Goal: Task Accomplishment & Management: Manage account settings

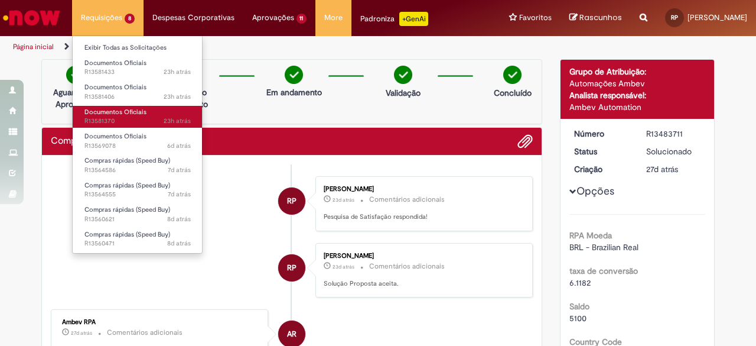
click at [119, 116] on link "Documentos Oficiais 23h atrás 23 horas atrás R13581370" at bounding box center [138, 117] width 130 height 22
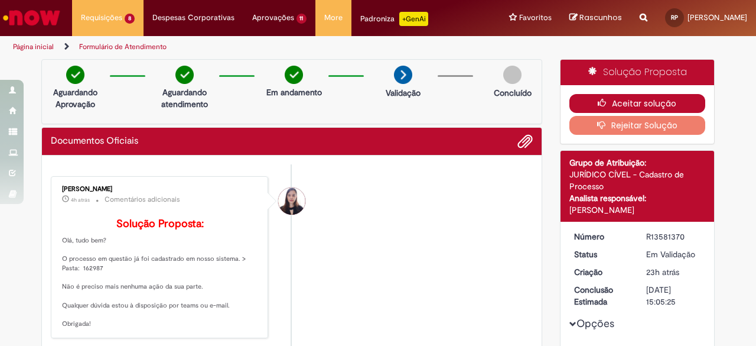
click at [682, 95] on button "Aceitar solução" at bounding box center [638, 103] width 136 height 19
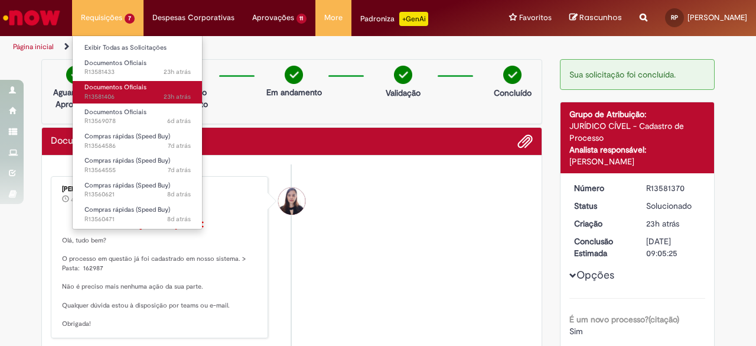
click at [138, 84] on span "Documentos Oficiais" at bounding box center [115, 87] width 62 height 9
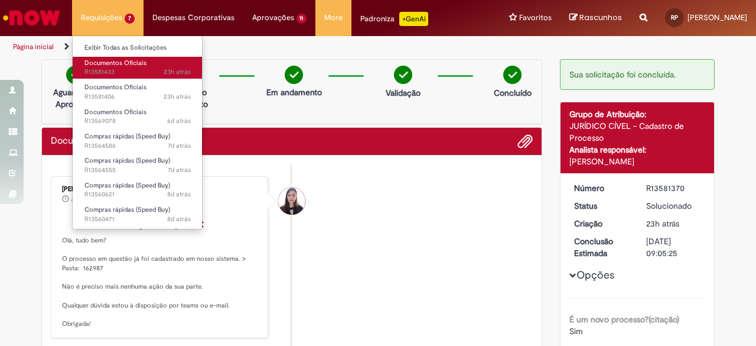
click at [123, 63] on span "Documentos Oficiais" at bounding box center [115, 62] width 62 height 9
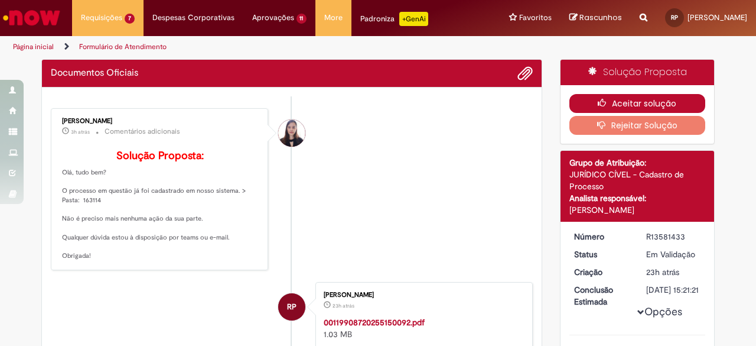
click at [607, 99] on icon "button" at bounding box center [605, 103] width 14 height 8
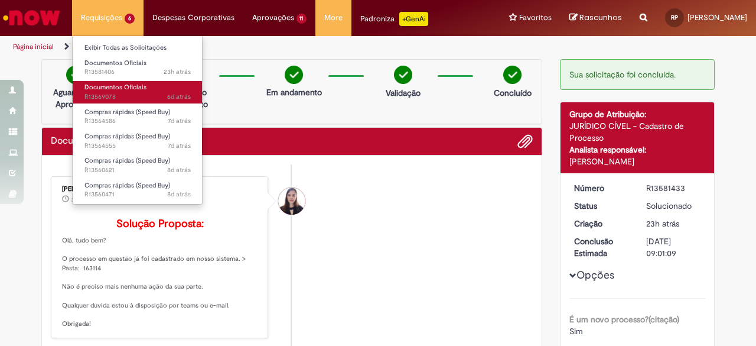
click at [145, 84] on link "Documentos Oficiais 6d atrás 6 dias atrás R13569078" at bounding box center [138, 92] width 130 height 22
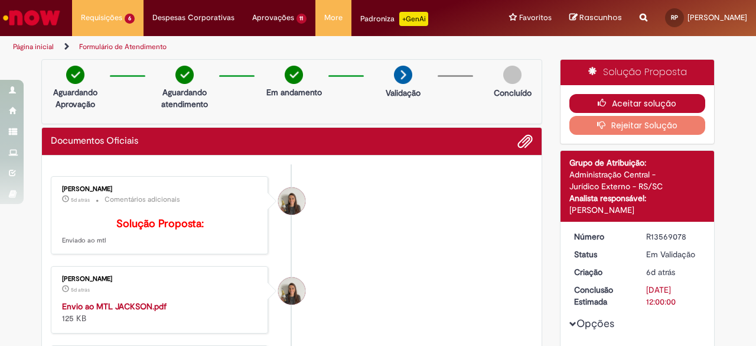
click at [622, 104] on button "Aceitar solução" at bounding box center [638, 103] width 136 height 19
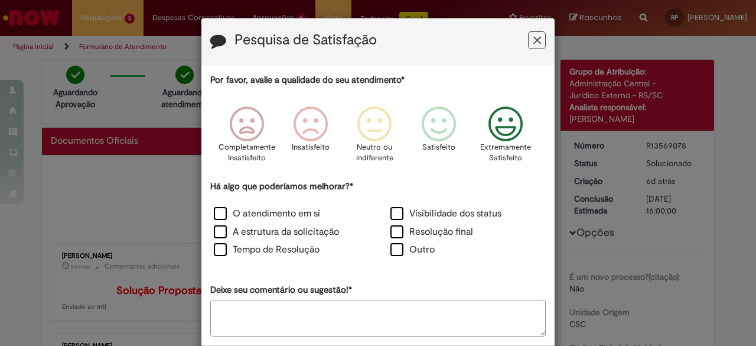
click at [499, 136] on icon "Feedback" at bounding box center [506, 123] width 44 height 35
click at [425, 216] on label "Visibilidade dos status" at bounding box center [446, 214] width 111 height 14
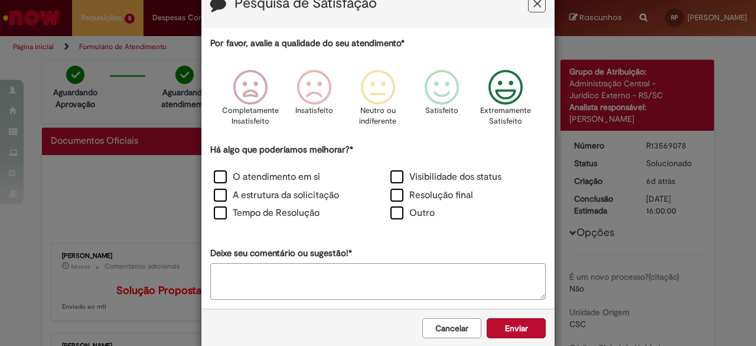
scroll to position [54, 0]
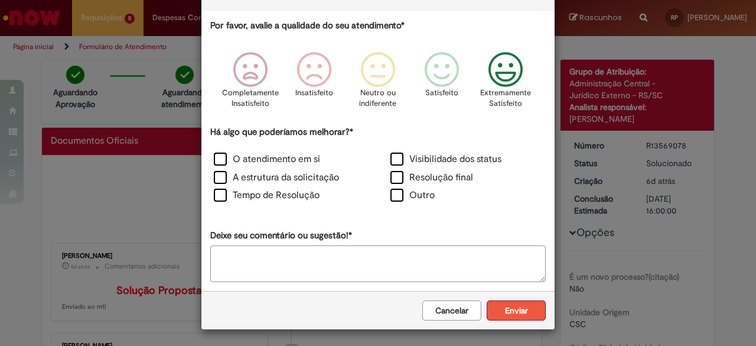
click at [516, 309] on button "Enviar" at bounding box center [516, 310] width 59 height 20
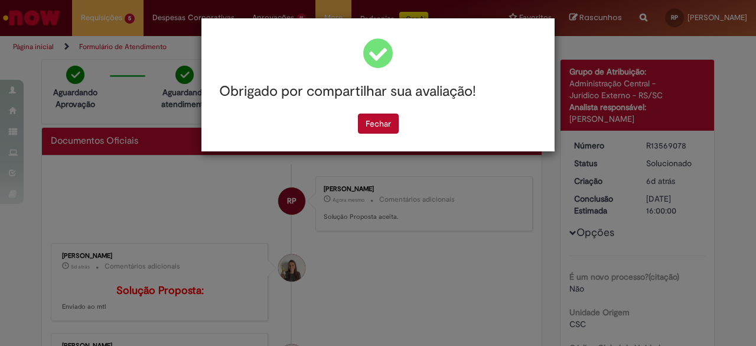
scroll to position [0, 0]
click at [394, 126] on button "Fechar" at bounding box center [378, 123] width 41 height 20
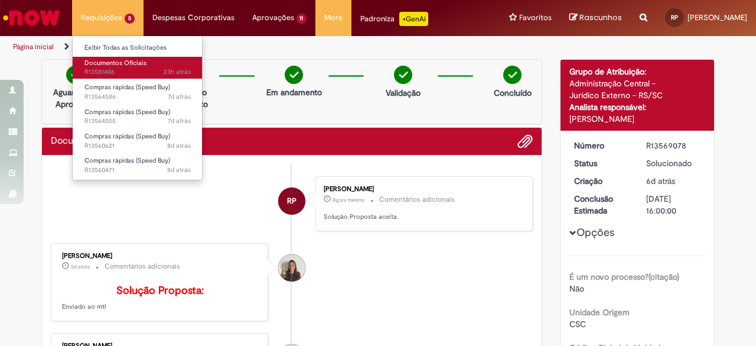
click at [133, 63] on span "Documentos Oficiais" at bounding box center [115, 62] width 62 height 9
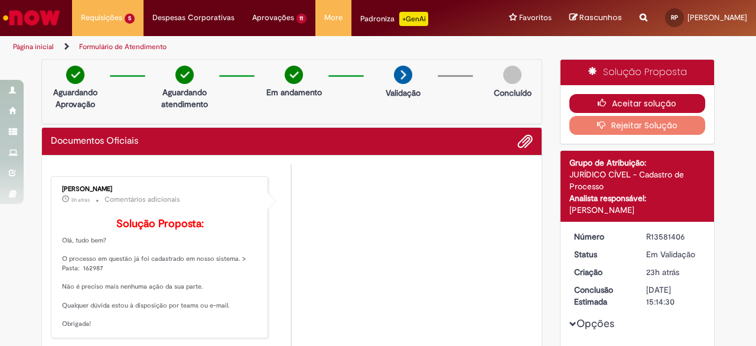
click at [598, 104] on icon "button" at bounding box center [605, 103] width 14 height 8
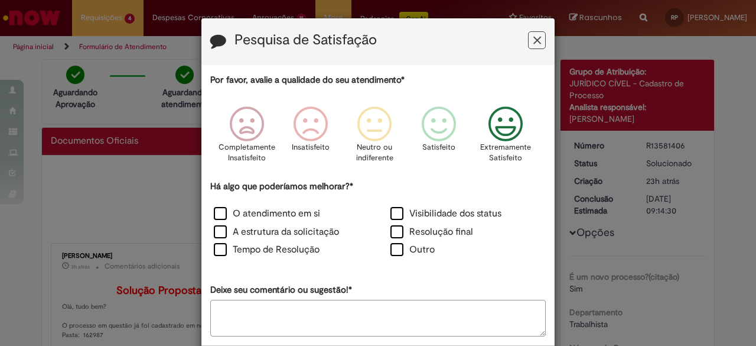
click at [495, 124] on icon "Feedback" at bounding box center [506, 123] width 44 height 35
click at [431, 204] on div "Há algo que poderíamos melhorar?* O atendimento em si Visibilidade dos status A…" at bounding box center [378, 220] width 336 height 80
click at [425, 209] on label "Visibilidade dos status" at bounding box center [446, 214] width 111 height 14
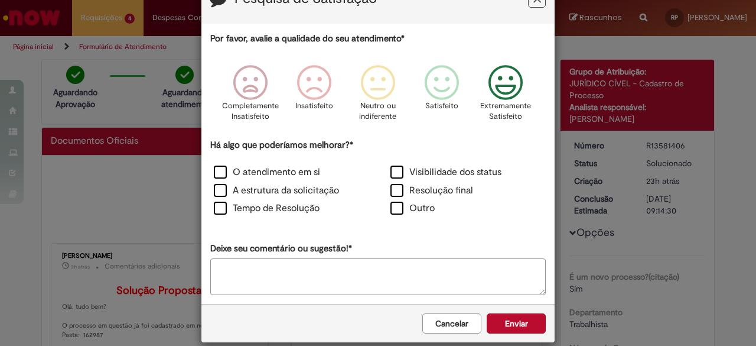
scroll to position [54, 0]
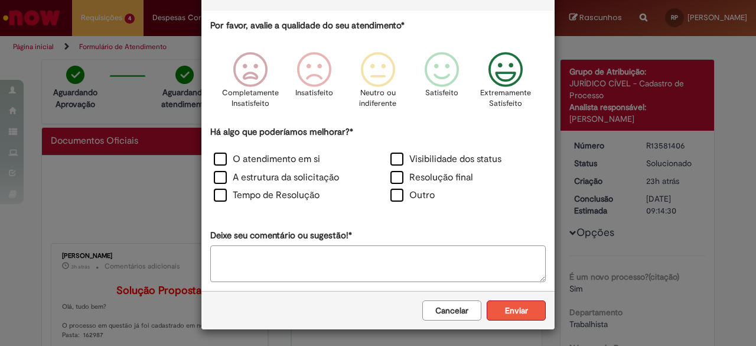
click at [509, 314] on button "Enviar" at bounding box center [516, 310] width 59 height 20
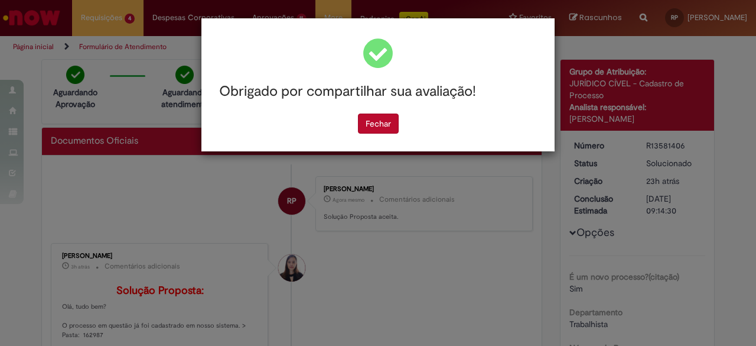
scroll to position [0, 0]
click at [373, 128] on button "Fechar" at bounding box center [378, 123] width 41 height 20
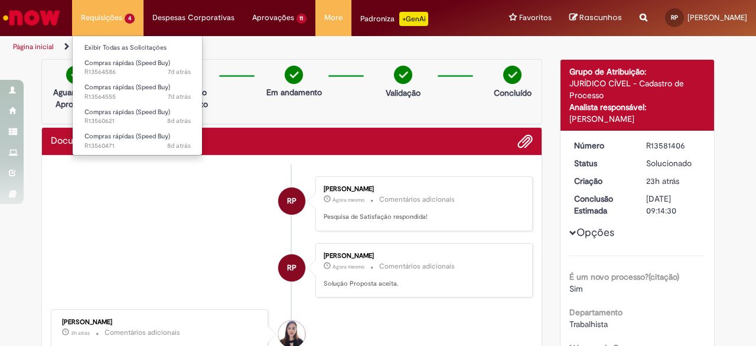
click at [119, 39] on li "Exibir Todas as Solicitações" at bounding box center [138, 46] width 130 height 15
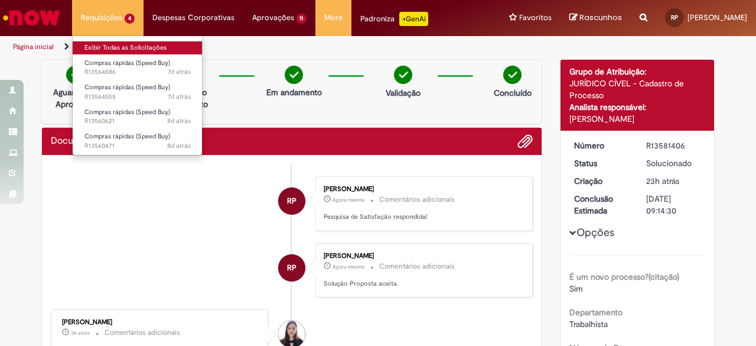
click at [117, 41] on link "Exibir Todas as Solicitações" at bounding box center [138, 47] width 130 height 13
click at [117, 43] on link "Exibir Todas as Solicitações" at bounding box center [138, 47] width 130 height 13
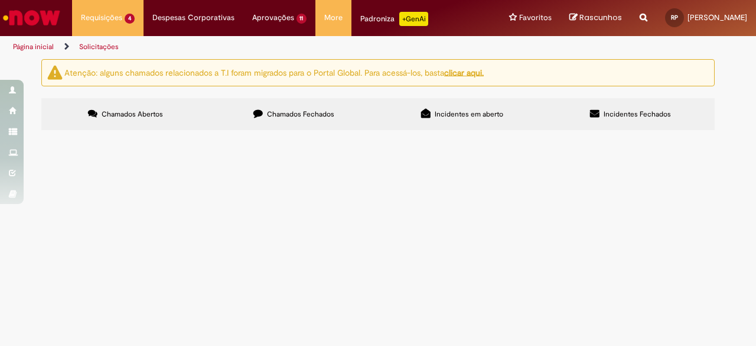
click at [292, 109] on span "Chamados Fechados" at bounding box center [300, 113] width 67 height 9
click at [0, 0] on span "R13581433" at bounding box center [0, 0] width 0 height 0
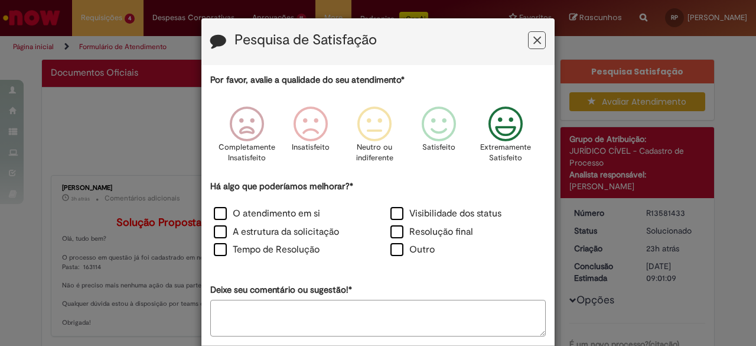
click at [487, 128] on icon "Feedback" at bounding box center [506, 123] width 44 height 35
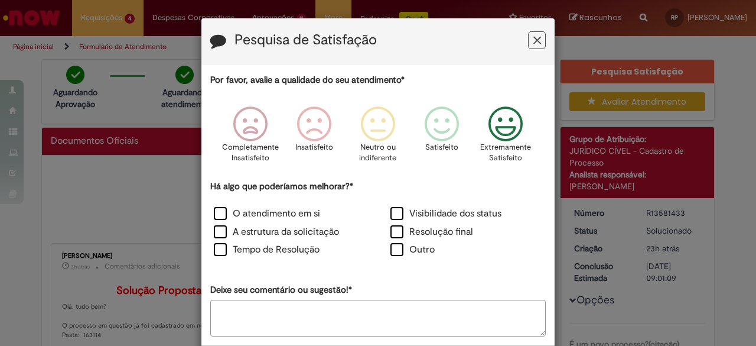
click at [419, 205] on div "Há algo que poderíamos melhorar?* O atendimento em si Visibilidade dos status A…" at bounding box center [378, 220] width 336 height 80
click at [427, 216] on label "Visibilidade dos status" at bounding box center [446, 214] width 111 height 14
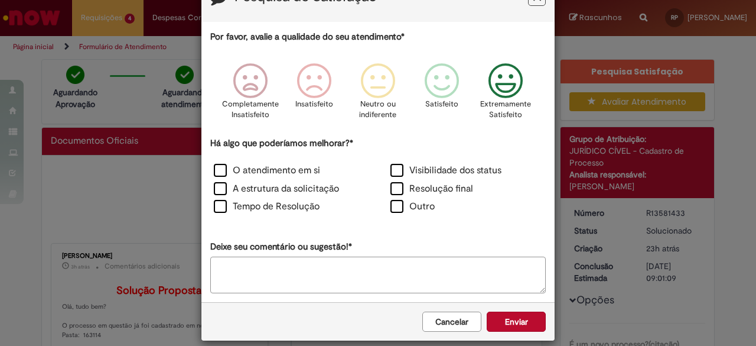
scroll to position [54, 0]
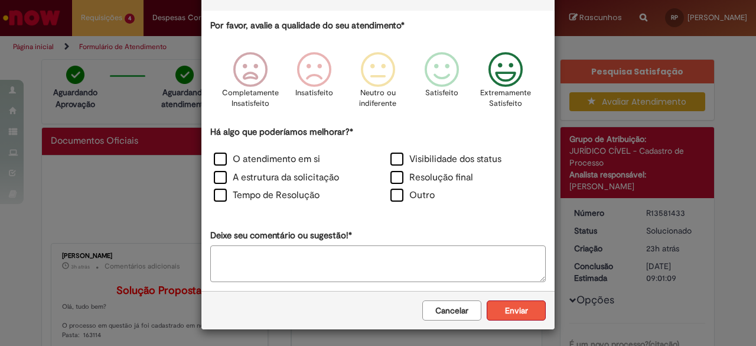
click at [511, 316] on button "Enviar" at bounding box center [516, 310] width 59 height 20
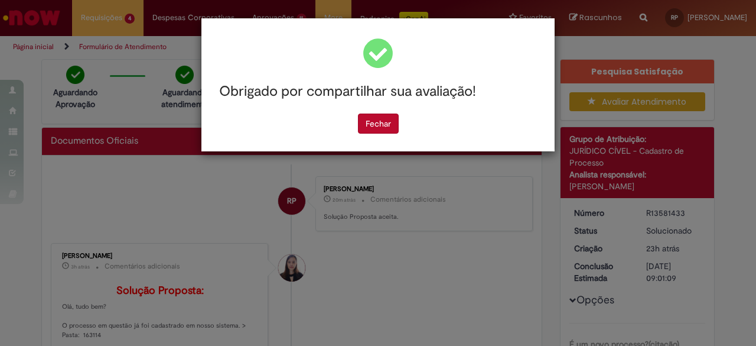
scroll to position [0, 0]
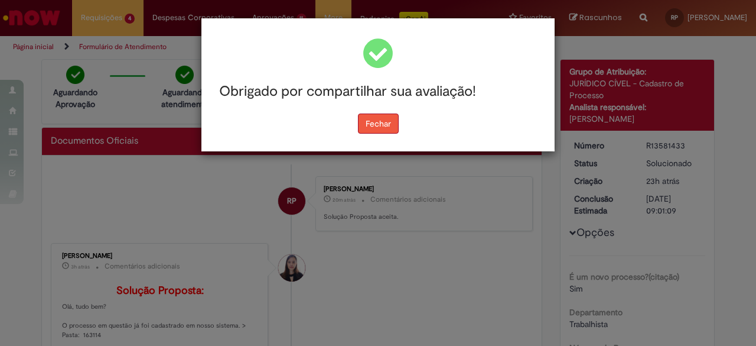
click at [367, 119] on button "Fechar" at bounding box center [378, 123] width 41 height 20
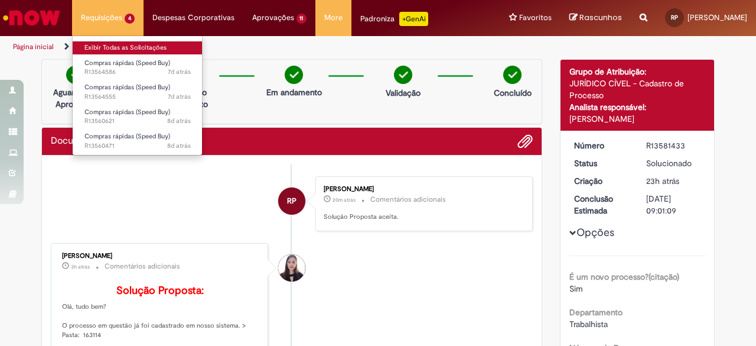
click at [122, 47] on link "Exibir Todas as Solicitações" at bounding box center [138, 47] width 130 height 13
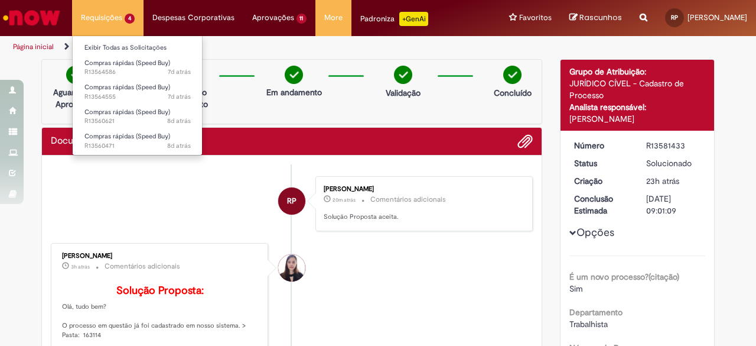
click at [106, 18] on li "Requisições 4 Exibir Todas as Solicitações Compras rápidas (Speed Buy) 7d atrás…" at bounding box center [107, 17] width 71 height 35
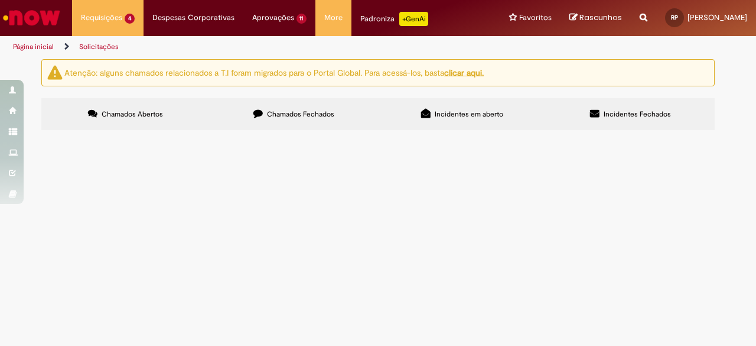
click at [275, 118] on span "Chamados Fechados" at bounding box center [300, 113] width 67 height 9
click at [0, 0] on td "R13581370" at bounding box center [0, 0] width 0 height 0
click at [0, 0] on span "R13581370" at bounding box center [0, 0] width 0 height 0
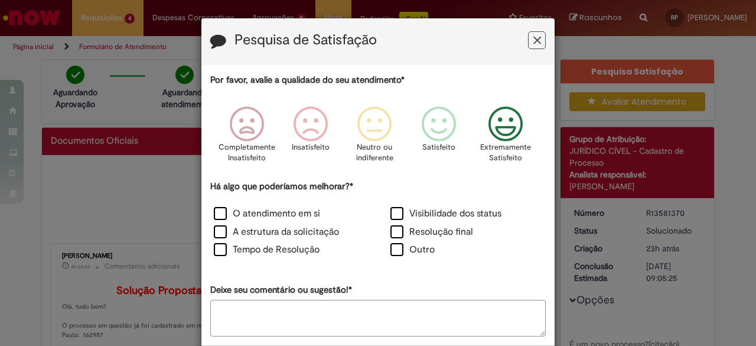
drag, startPoint x: 494, startPoint y: 130, endPoint x: 495, endPoint y: 143, distance: 13.0
click at [495, 130] on icon "Feedback" at bounding box center [506, 123] width 44 height 35
click at [479, 211] on label "Visibilidade dos status" at bounding box center [446, 214] width 111 height 14
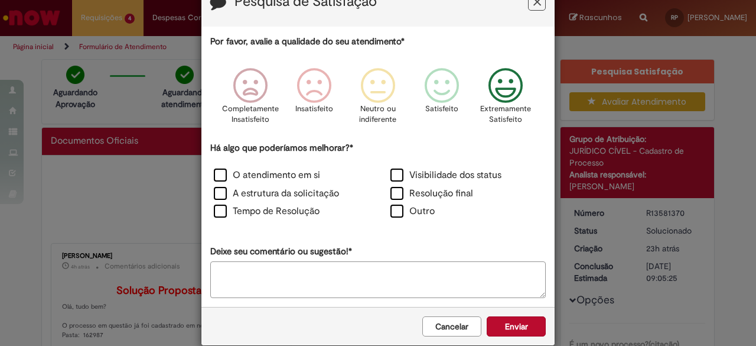
scroll to position [54, 0]
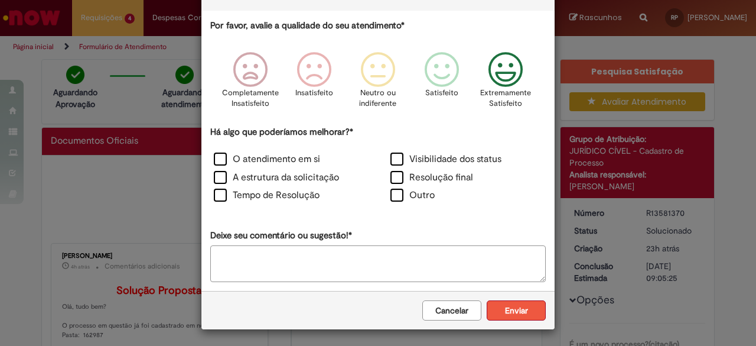
click at [514, 308] on button "Enviar" at bounding box center [516, 310] width 59 height 20
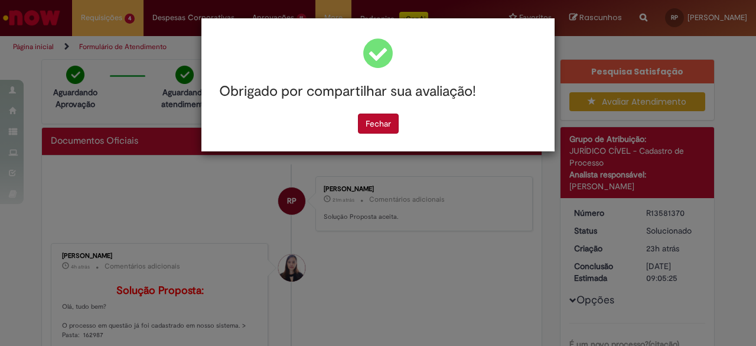
scroll to position [0, 0]
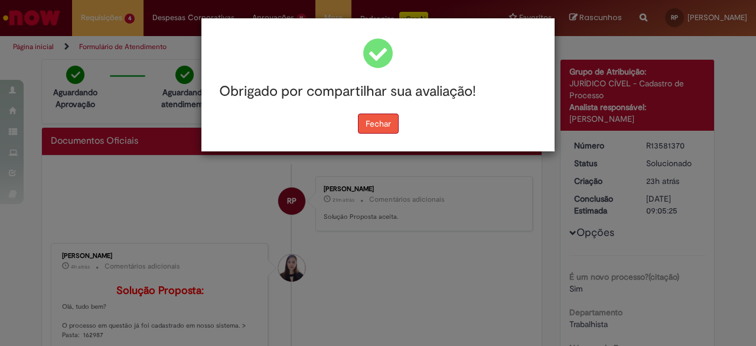
click at [372, 125] on button "Fechar" at bounding box center [378, 123] width 41 height 20
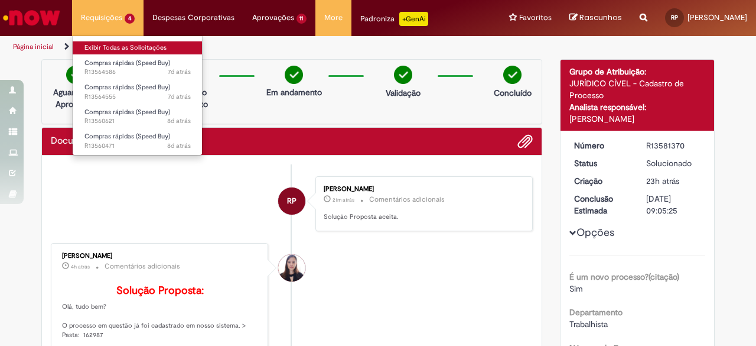
click at [99, 46] on link "Exibir Todas as Solicitações" at bounding box center [138, 47] width 130 height 13
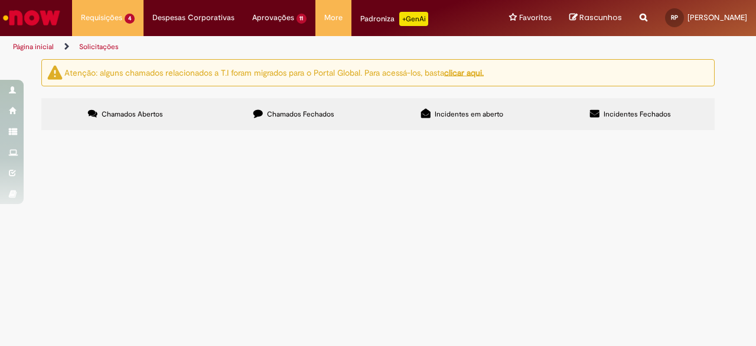
click at [266, 119] on label "Chamados Fechados" at bounding box center [294, 114] width 168 height 32
click at [0, 0] on span "R13539116" at bounding box center [0, 0] width 0 height 0
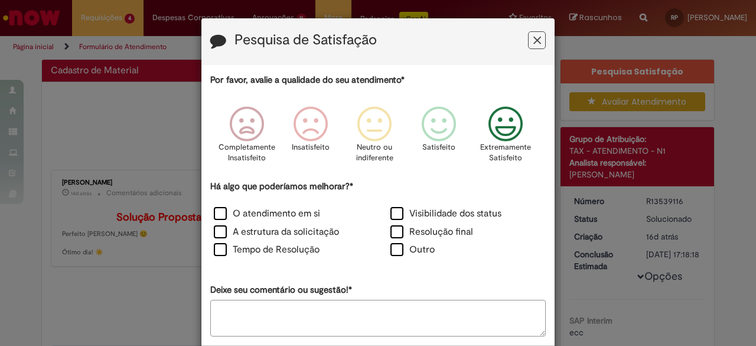
click at [484, 138] on icon "Feedback" at bounding box center [506, 123] width 44 height 35
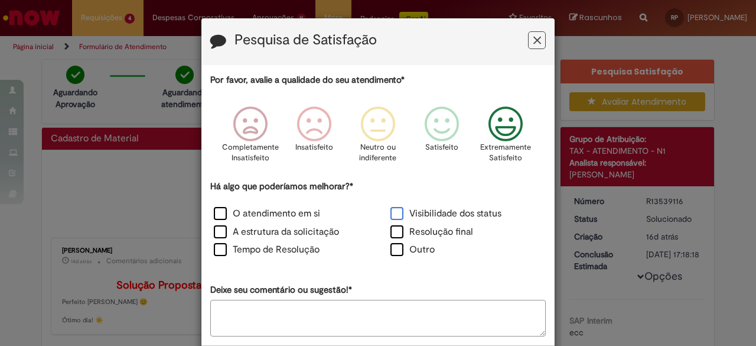
click at [415, 211] on label "Visibilidade dos status" at bounding box center [446, 214] width 111 height 14
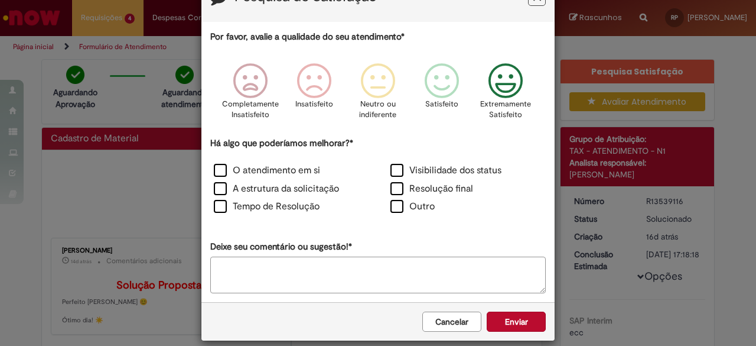
scroll to position [54, 0]
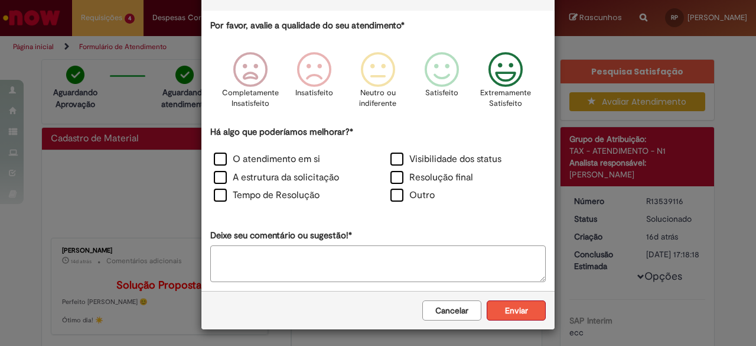
click at [509, 310] on button "Enviar" at bounding box center [516, 310] width 59 height 20
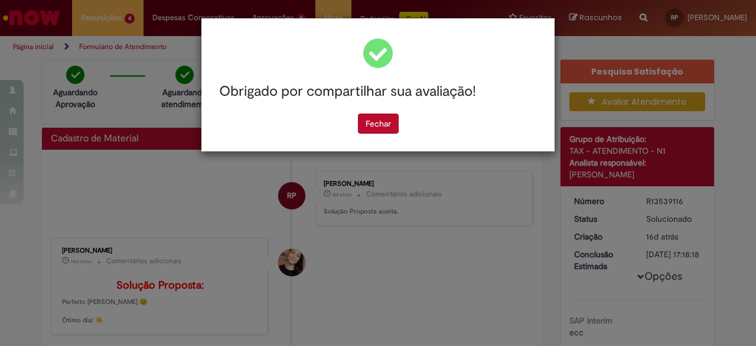
scroll to position [0, 0]
click at [377, 121] on button "Fechar" at bounding box center [378, 123] width 41 height 20
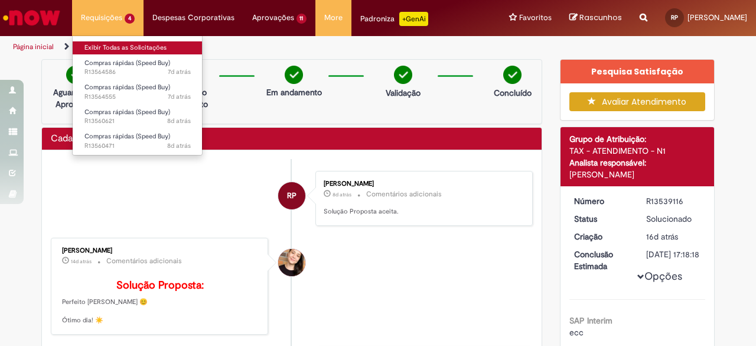
click at [121, 49] on link "Exibir Todas as Solicitações" at bounding box center [138, 47] width 130 height 13
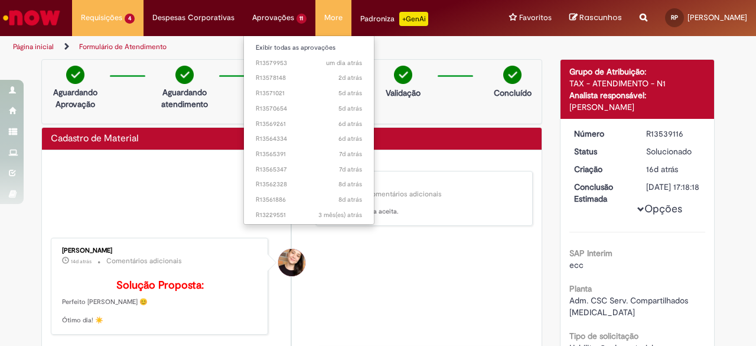
click at [295, 15] on li "Aprovações 11 Exibir todas as aprovações um dia atrás um dia atrás R13579953 2d…" at bounding box center [279, 17] width 73 height 35
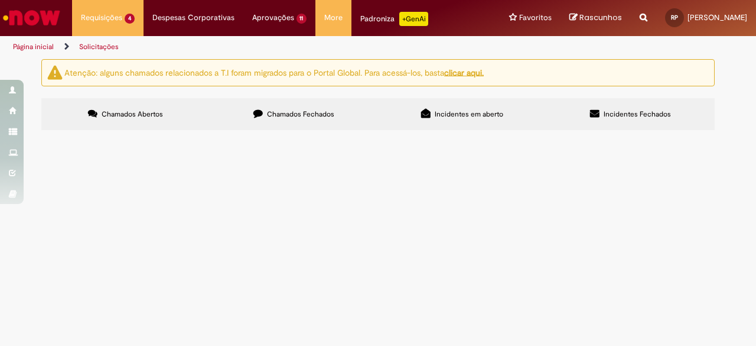
click at [286, 121] on label "Chamados Fechados" at bounding box center [294, 114] width 168 height 32
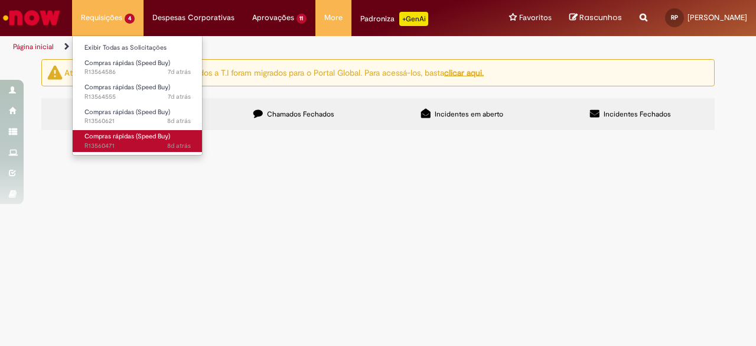
click at [128, 145] on span "8d atrás 8 dias atrás R13560471" at bounding box center [137, 145] width 106 height 9
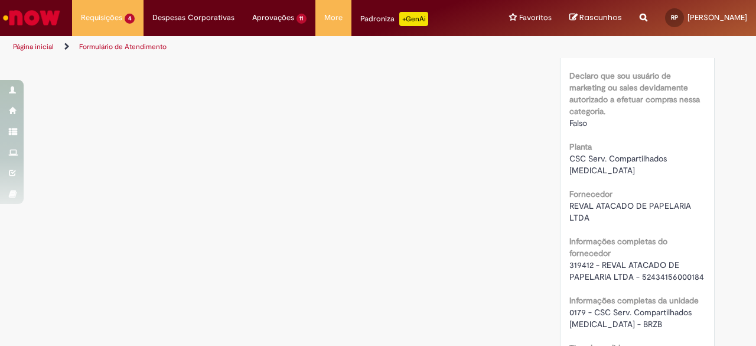
scroll to position [895, 0]
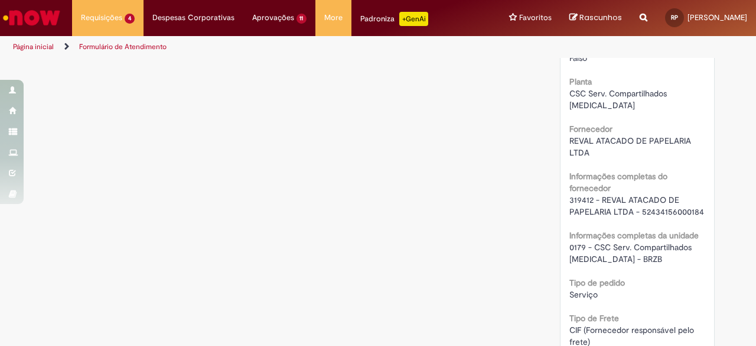
click at [584, 194] on span "319412 - REVAL ATACADO DE PAPELARIA LTDA - 52434156000184" at bounding box center [637, 205] width 135 height 22
copy span "319412"
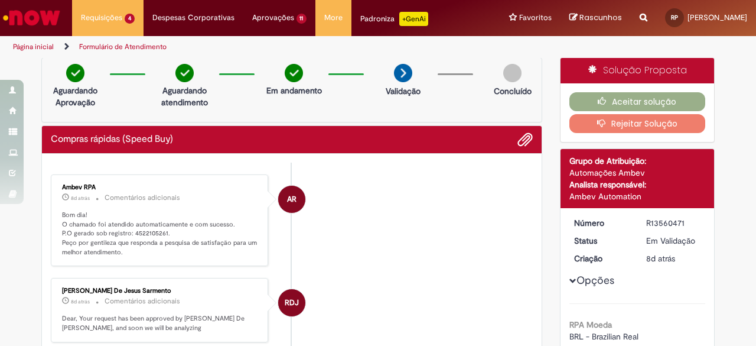
scroll to position [0, 0]
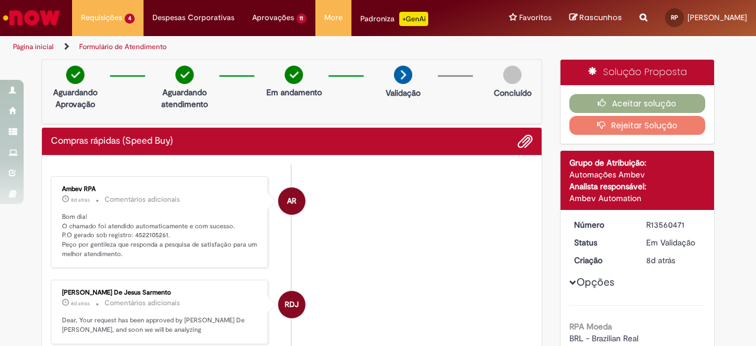
click at [664, 227] on div "R13560471" at bounding box center [673, 225] width 55 height 12
click at [662, 226] on div "R13560471" at bounding box center [673, 225] width 55 height 12
copy div "R13560471"
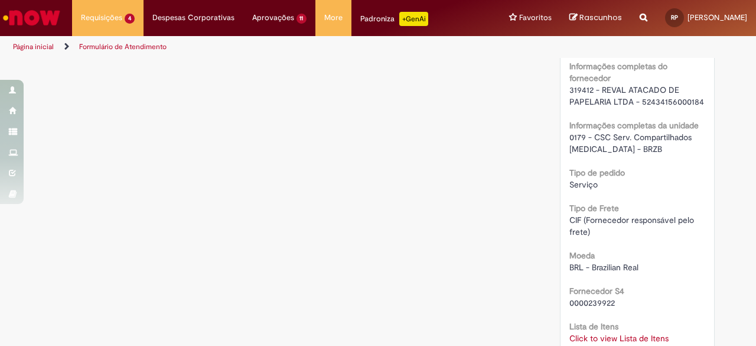
scroll to position [1123, 0]
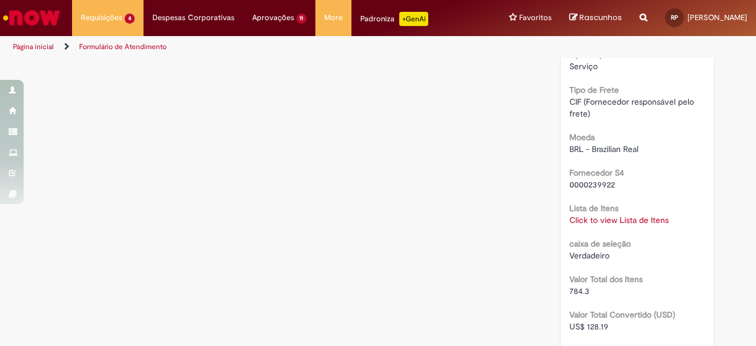
click at [649, 214] on link "Click to view Lista de Itens" at bounding box center [619, 219] width 99 height 11
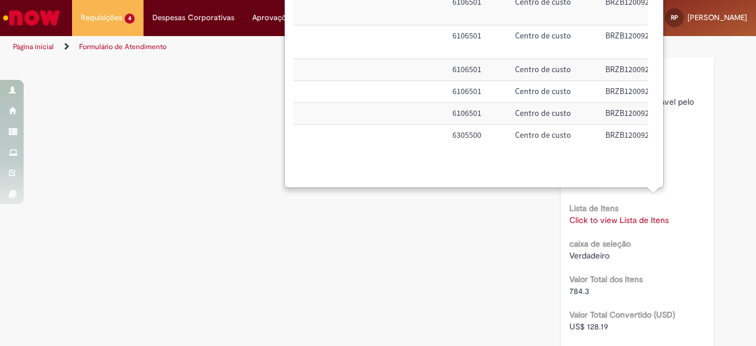
scroll to position [0, 463]
drag, startPoint x: 436, startPoint y: 112, endPoint x: 485, endPoint y: 113, distance: 48.5
click at [485, 113] on tr "Sim 50753475 PILHA AA 1 105,00 105,00 6106501 Centro de custo BRZB120092" at bounding box center [252, 114] width 844 height 22
copy tr "6106501"
click at [471, 114] on td "6106501" at bounding box center [478, 114] width 63 height 22
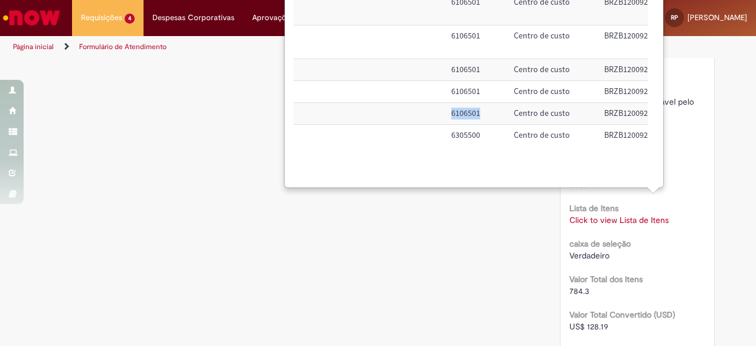
drag, startPoint x: 477, startPoint y: 115, endPoint x: 448, endPoint y: 115, distance: 29.5
click at [448, 115] on td "6106501" at bounding box center [478, 114] width 63 height 22
copy td "6106501"
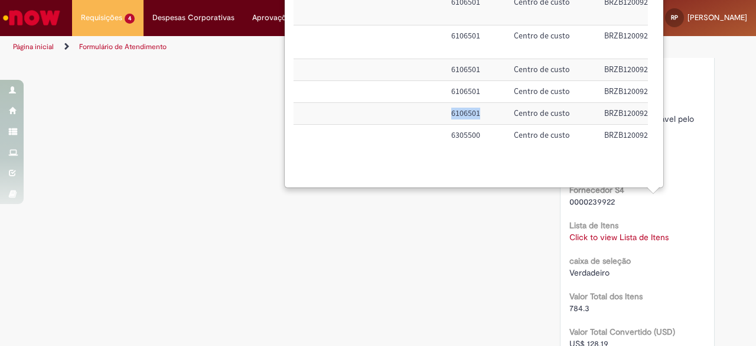
scroll to position [1123, 0]
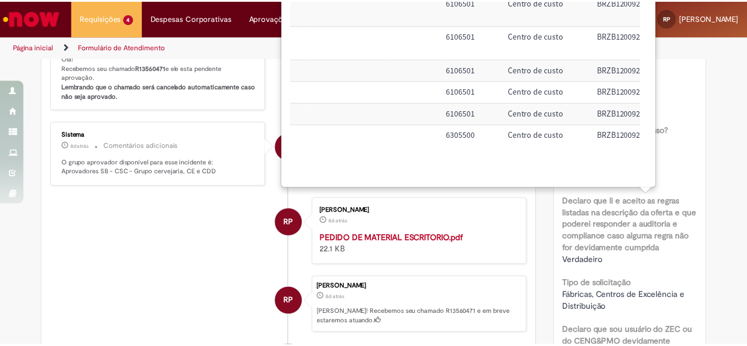
scroll to position [92, 0]
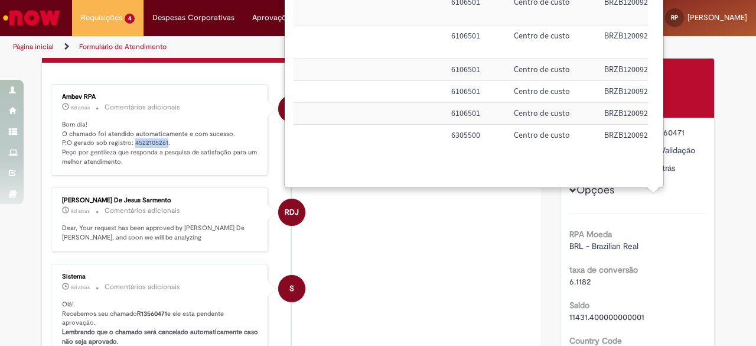
drag, startPoint x: 128, startPoint y: 137, endPoint x: 160, endPoint y: 142, distance: 32.8
click at [160, 142] on p "Bom dia! O chamado foi atendido automaticamente e com sucesso. P.O gerado sob r…" at bounding box center [160, 143] width 197 height 47
copy p "4522105261"
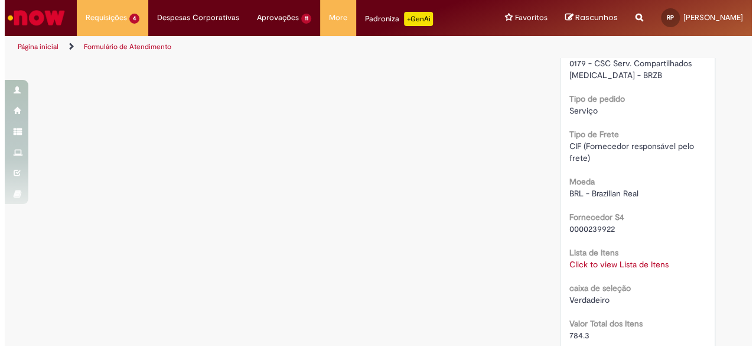
scroll to position [1097, 0]
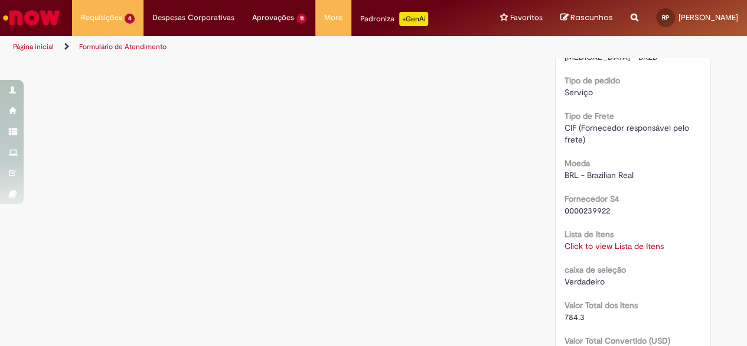
click at [629, 240] on link "Click to view Lista de Itens" at bounding box center [614, 245] width 99 height 11
click at [618, 240] on link "Click to view Lista de Itens" at bounding box center [619, 245] width 99 height 11
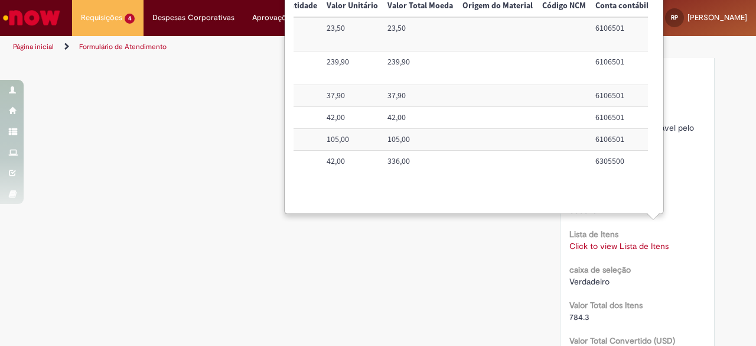
scroll to position [0, 322]
drag, startPoint x: 574, startPoint y: 161, endPoint x: 600, endPoint y: 167, distance: 27.2
click at [600, 167] on tr "Sim 50644772 SUPORTE PARA NOTEBOOK 8 42,00 336,00 6305500 Centro de custo BRZB1…" at bounding box center [394, 173] width 844 height 45
click at [609, 166] on td "6305500" at bounding box center [619, 173] width 63 height 45
drag, startPoint x: 620, startPoint y: 161, endPoint x: 590, endPoint y: 161, distance: 30.7
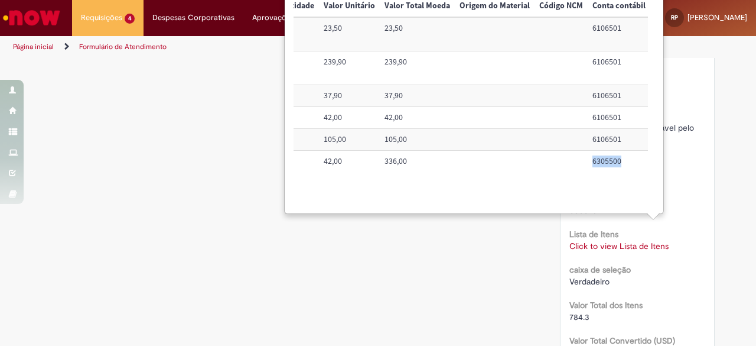
click at [590, 161] on td "6305500" at bounding box center [619, 173] width 63 height 45
copy td "6305500"
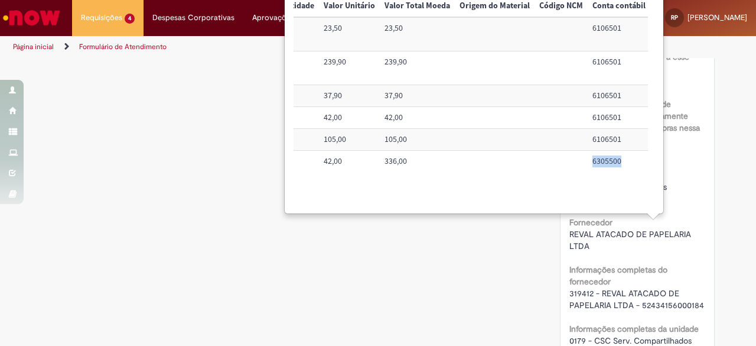
scroll to position [565, 0]
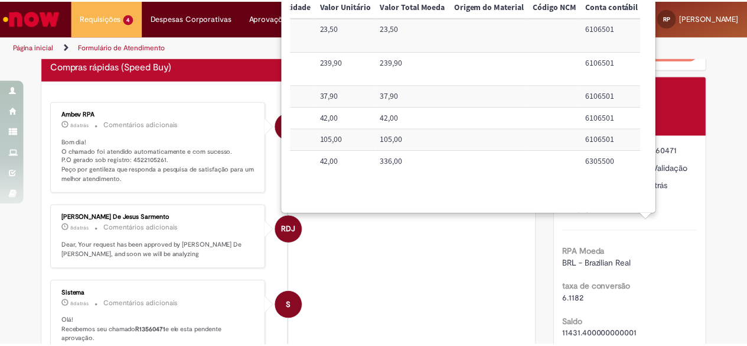
scroll to position [71, 0]
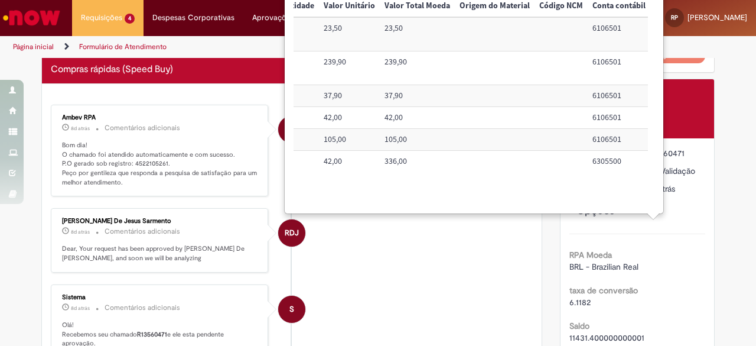
click at [541, 213] on div "× Trigger Tipo de Pedido = Material Código SAP Material / Serviço Descrição Qua…" at bounding box center [474, 101] width 378 height 223
drag, startPoint x: 504, startPoint y: 204, endPoint x: 527, endPoint y: 197, distance: 24.1
click at [525, 197] on div "Trigger Tipo de Pedido = Material Código SAP Material / Serviço Descrição Quant…" at bounding box center [471, 101] width 355 height 212
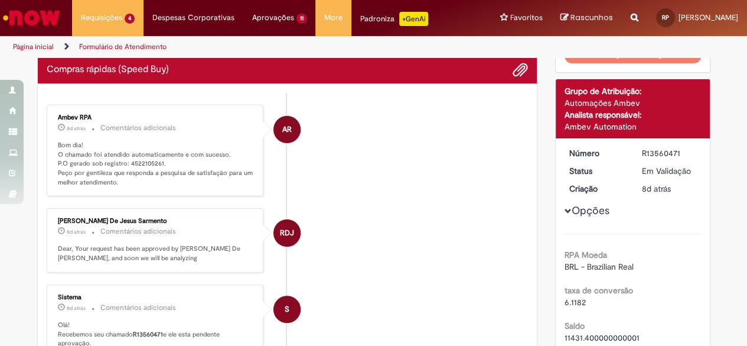
scroll to position [0, 0]
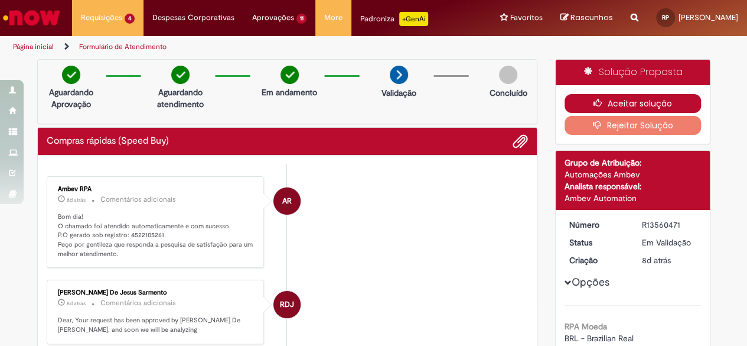
click at [627, 102] on button "Aceitar solução" at bounding box center [633, 103] width 136 height 19
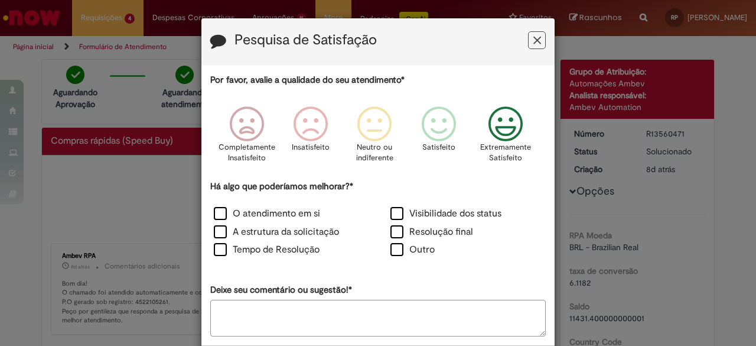
click at [502, 127] on icon "Feedback" at bounding box center [506, 123] width 44 height 35
click at [455, 207] on label "Visibilidade dos status" at bounding box center [446, 214] width 111 height 14
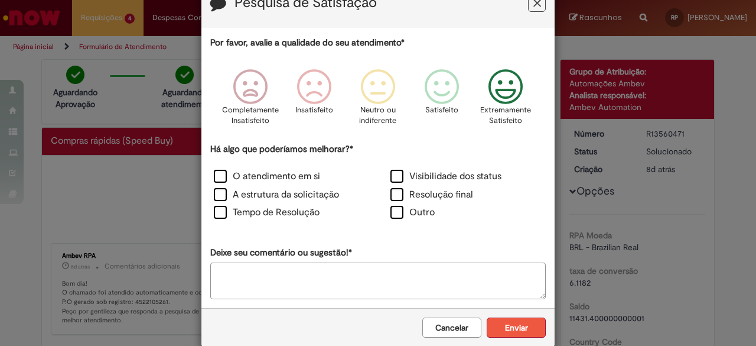
scroll to position [54, 0]
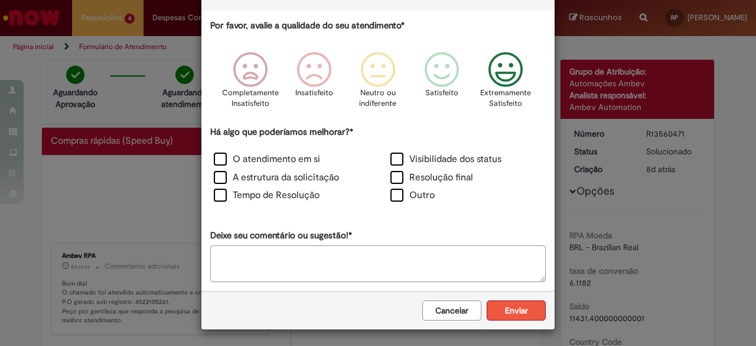
click at [518, 315] on button "Enviar" at bounding box center [516, 310] width 59 height 20
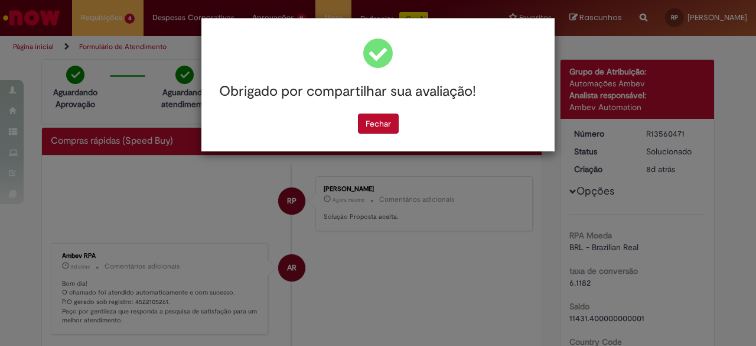
scroll to position [0, 0]
click at [370, 127] on button "Fechar" at bounding box center [378, 123] width 41 height 20
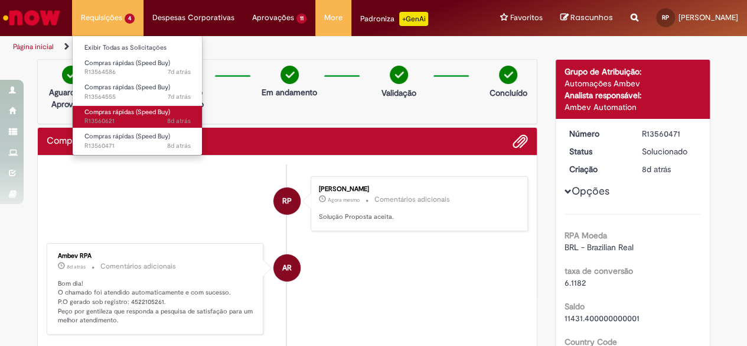
click at [128, 118] on span "8d atrás 8 dias atrás R13560621" at bounding box center [137, 120] width 106 height 9
click at [152, 111] on span "Compras rápidas (Speed Buy)" at bounding box center [127, 112] width 86 height 9
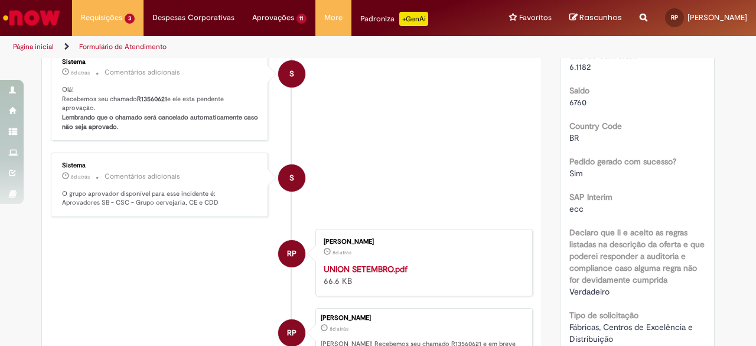
scroll to position [126, 0]
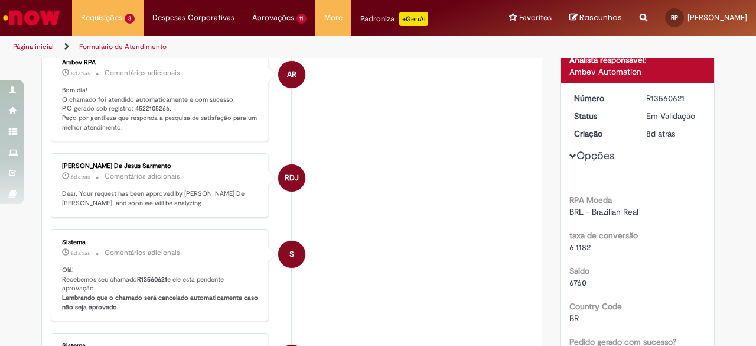
click at [657, 97] on div "R13560621" at bounding box center [673, 98] width 55 height 12
copy div "R13560621"
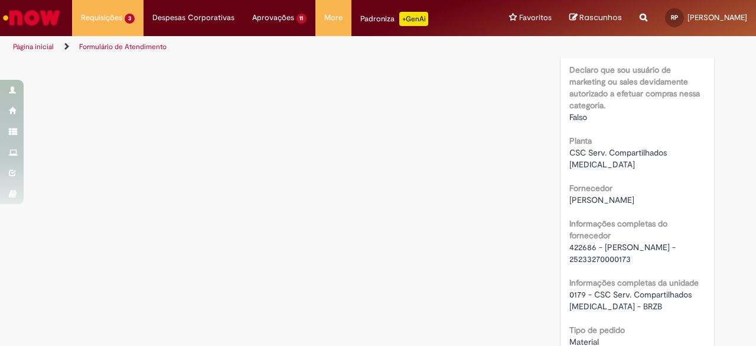
scroll to position [1013, 0]
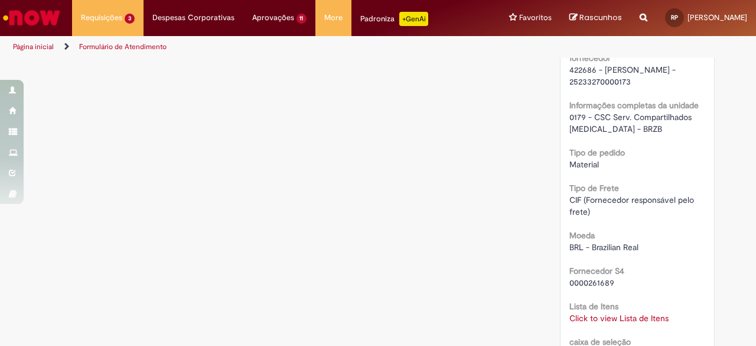
click at [639, 313] on link "Click to view Lista de Itens" at bounding box center [619, 318] width 99 height 11
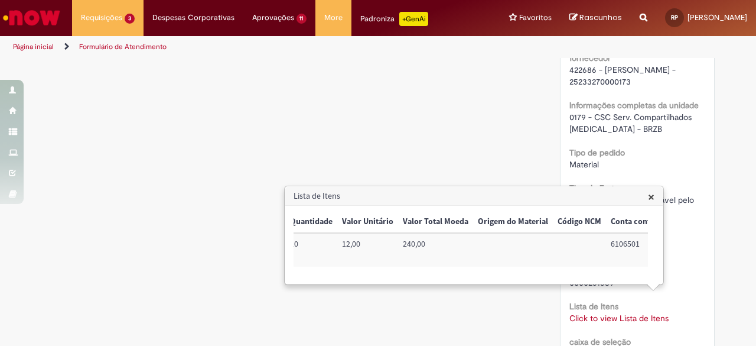
scroll to position [0, 480]
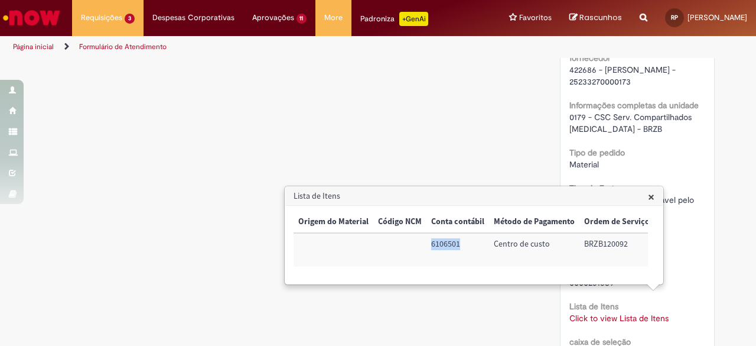
drag, startPoint x: 425, startPoint y: 244, endPoint x: 462, endPoint y: 244, distance: 36.6
click at [462, 244] on td "6106501" at bounding box center [458, 250] width 63 height 34
copy td "6106501"
drag, startPoint x: 563, startPoint y: 289, endPoint x: 513, endPoint y: 281, distance: 49.6
click at [492, 284] on div "× Trigger Tipo de Pedido = Material Código SAP Material / Serviço Descrição Qua…" at bounding box center [474, 245] width 378 height 78
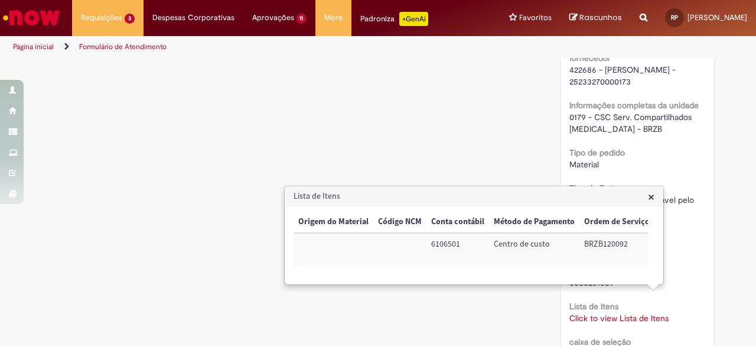
click at [533, 276] on div "Trigger Tipo de Pedido = Material Código SAP Material / Serviço Descrição Quant…" at bounding box center [471, 244] width 355 height 67
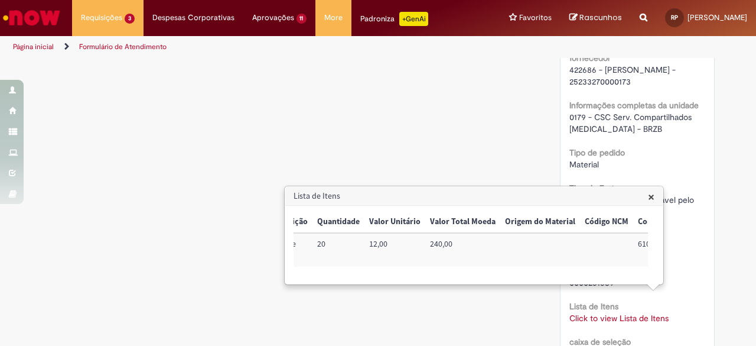
scroll to position [0, 239]
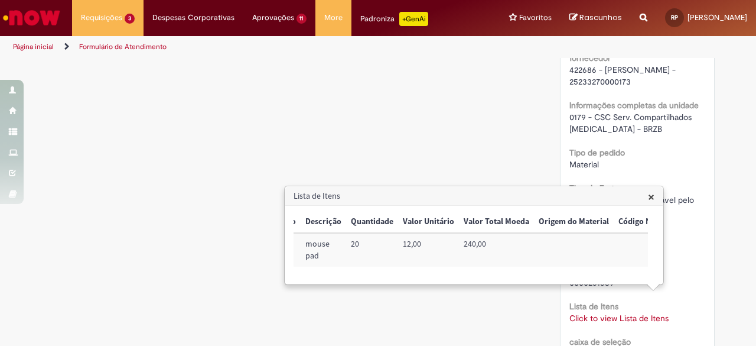
click at [744, 230] on div "Verificar Código de Barras Aguardando Aprovação Aguardando atendimento Em andam…" at bounding box center [378, 9] width 756 height 1926
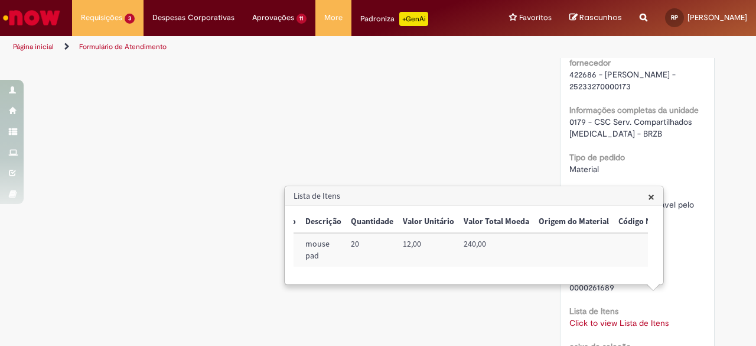
scroll to position [0, 44]
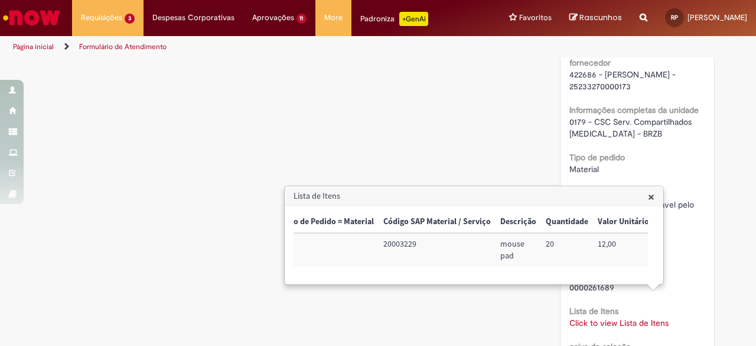
click at [651, 199] on span "×" at bounding box center [651, 196] width 6 height 16
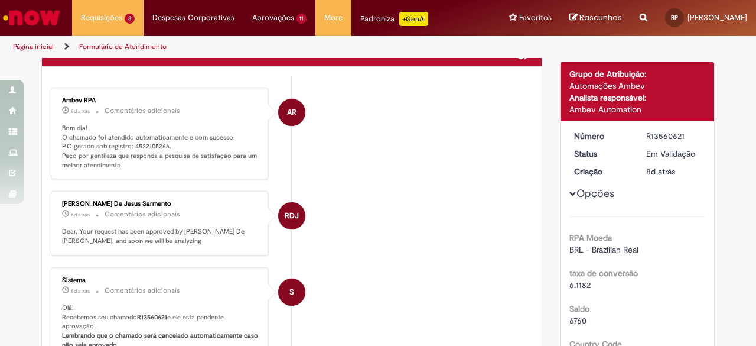
scroll to position [71, 0]
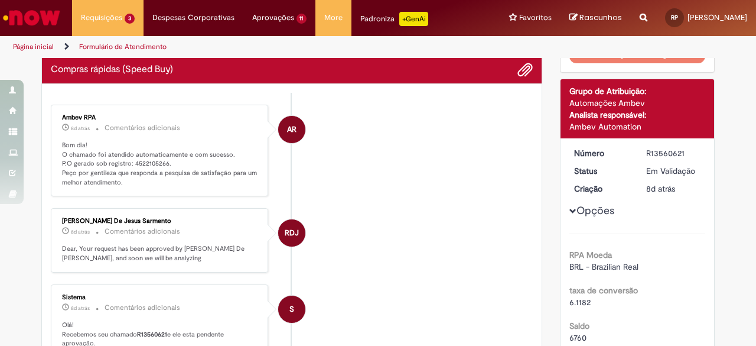
click at [141, 159] on p "Bom dia! O chamado foi atendido automaticamente e com sucesso. P.O gerado sob r…" at bounding box center [160, 164] width 197 height 47
copy p "4522105266"
drag, startPoint x: 638, startPoint y: 153, endPoint x: 685, endPoint y: 151, distance: 47.9
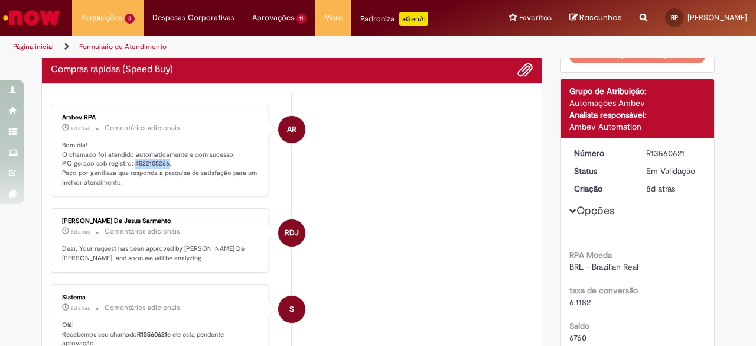
click at [685, 151] on dd "R13560621" at bounding box center [674, 153] width 73 height 12
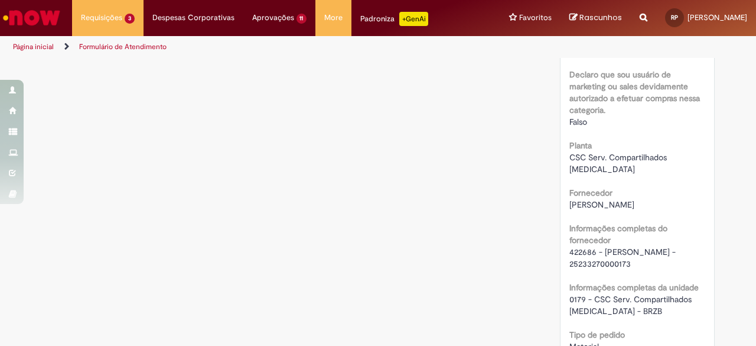
scroll to position [840, 0]
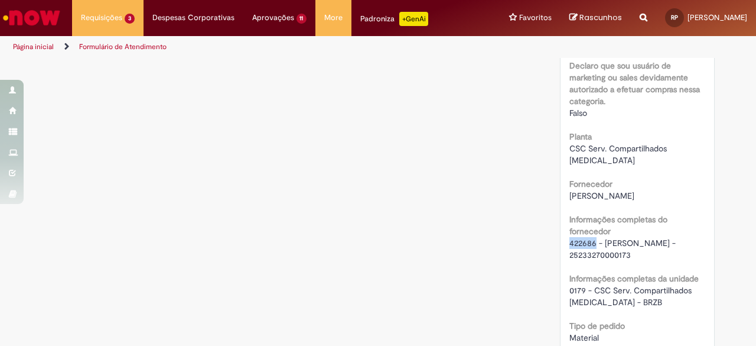
drag, startPoint x: 565, startPoint y: 229, endPoint x: 591, endPoint y: 229, distance: 26.0
click at [591, 238] on span "422686 - [PERSON_NAME] - 25233270000173" at bounding box center [624, 249] width 109 height 22
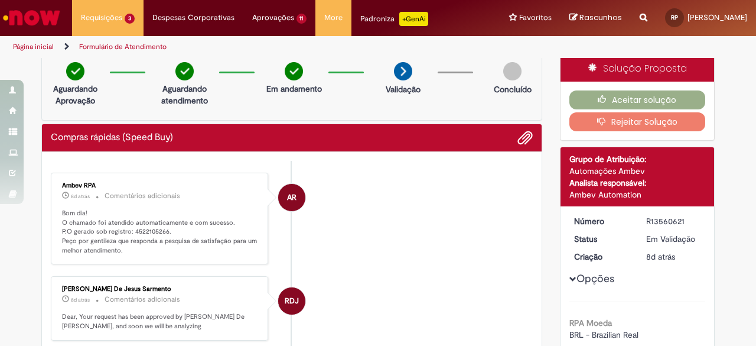
scroll to position [0, 0]
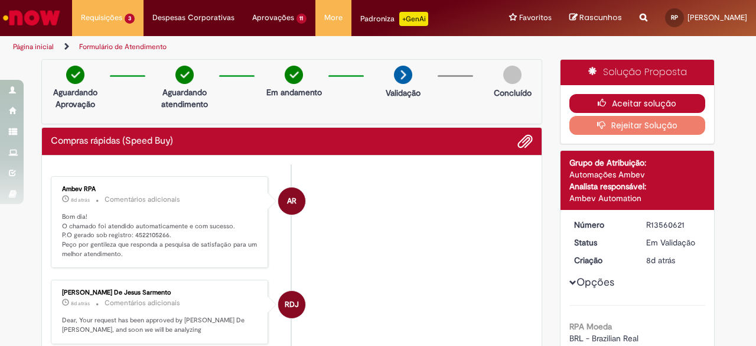
click at [603, 102] on icon "button" at bounding box center [605, 103] width 14 height 8
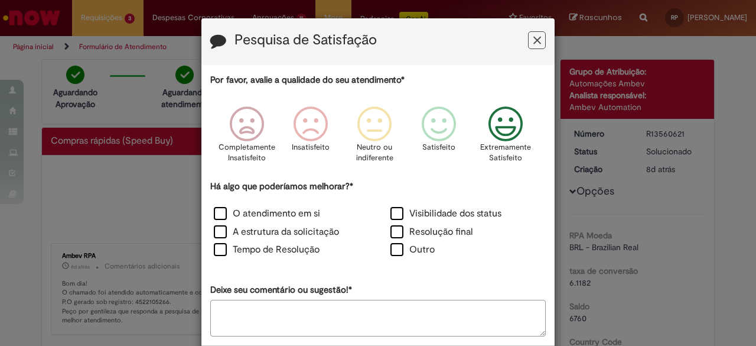
click at [507, 126] on icon "Feedback" at bounding box center [506, 123] width 44 height 35
click at [463, 204] on div "Há algo que poderíamos melhorar?* O atendimento em si Visibilidade dos status A…" at bounding box center [378, 220] width 336 height 80
click at [459, 214] on label "Visibilidade dos status" at bounding box center [446, 214] width 111 height 14
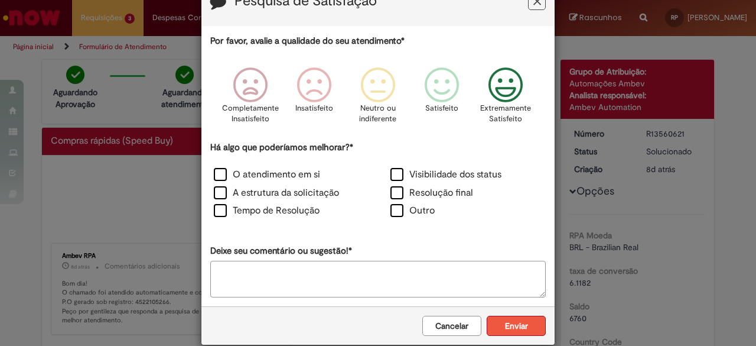
scroll to position [54, 0]
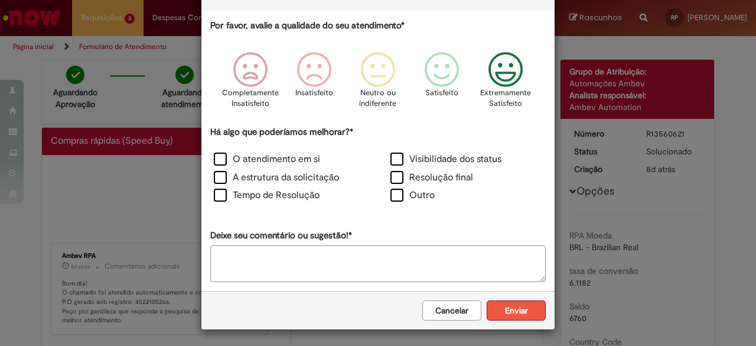
click at [515, 314] on button "Enviar" at bounding box center [516, 310] width 59 height 20
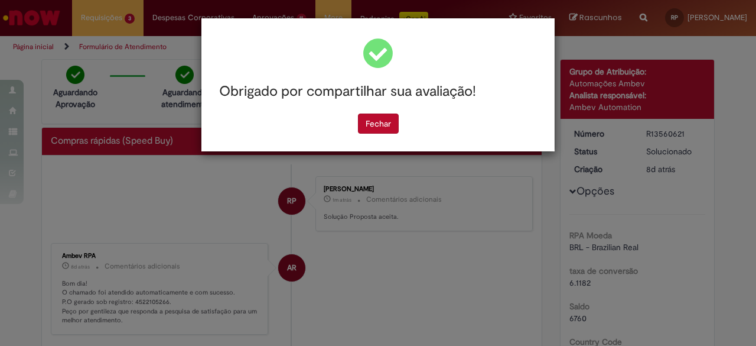
scroll to position [0, 0]
click at [378, 126] on button "Fechar" at bounding box center [378, 123] width 41 height 20
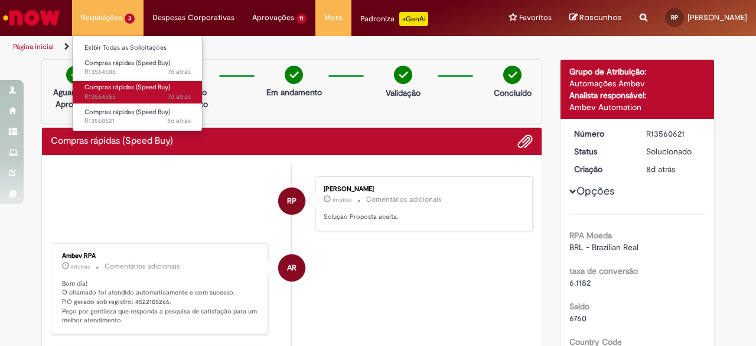
click at [126, 90] on span "Compras rápidas (Speed Buy)" at bounding box center [127, 87] width 86 height 9
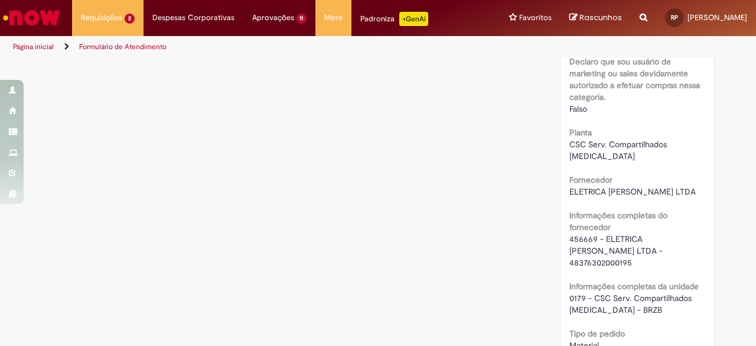
scroll to position [886, 0]
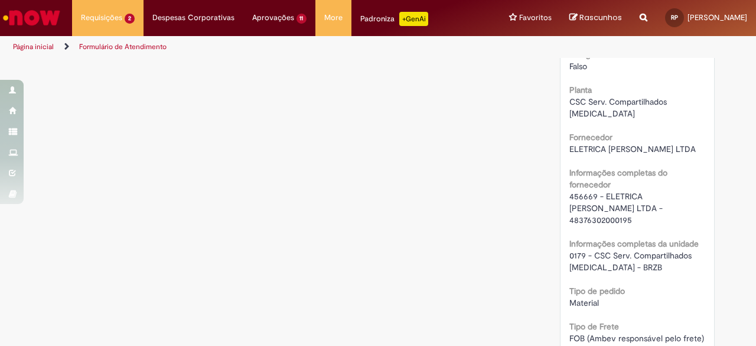
click at [571, 196] on span "456669 - ELETRICA [PERSON_NAME] LTDA - 48376302000195" at bounding box center [618, 208] width 96 height 34
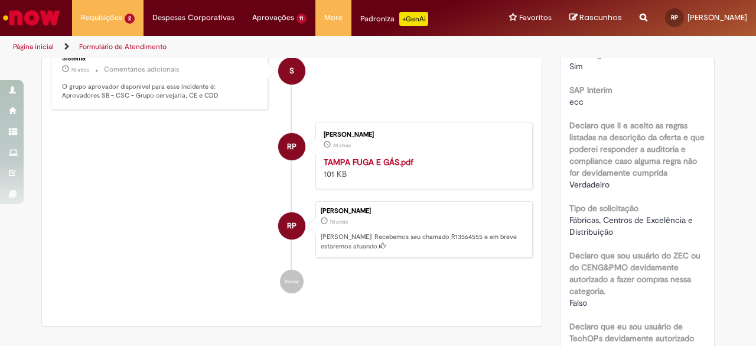
scroll to position [59, 0]
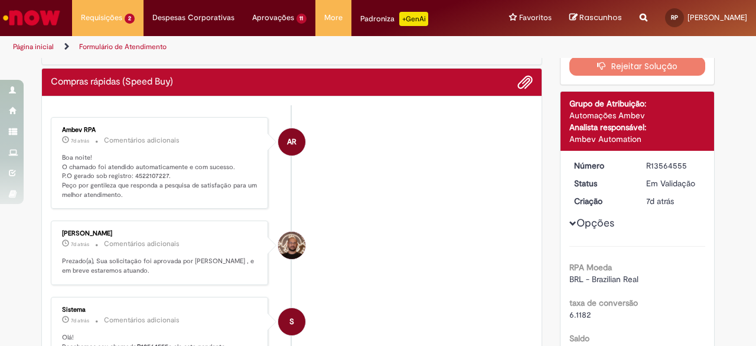
click at [666, 164] on div "R13564555" at bounding box center [673, 166] width 55 height 12
click at [138, 173] on p "Boa noite! O chamado foi atendido automaticamente e com sucesso. P.O gerado sob…" at bounding box center [160, 176] width 197 height 47
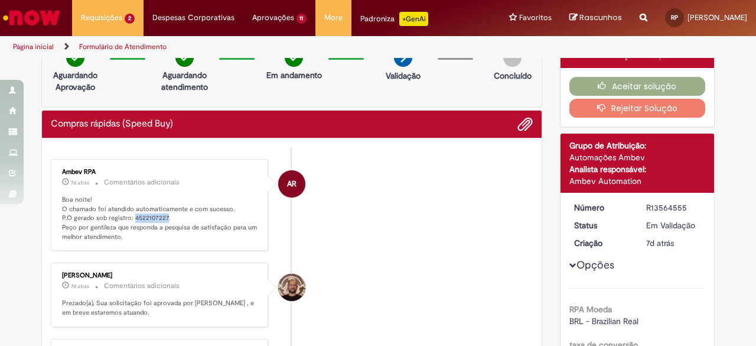
scroll to position [0, 0]
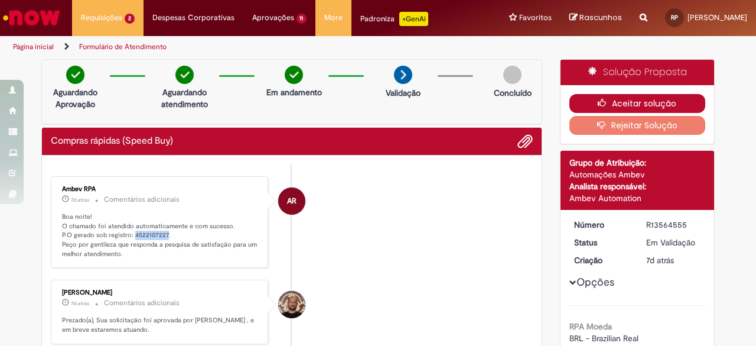
click at [607, 100] on button "Aceitar solução" at bounding box center [638, 103] width 136 height 19
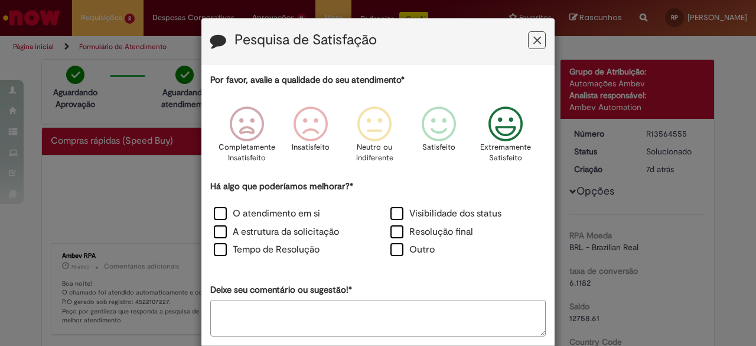
click at [505, 134] on icon "Feedback" at bounding box center [506, 123] width 44 height 35
click at [447, 214] on label "Visibilidade dos status" at bounding box center [446, 214] width 111 height 14
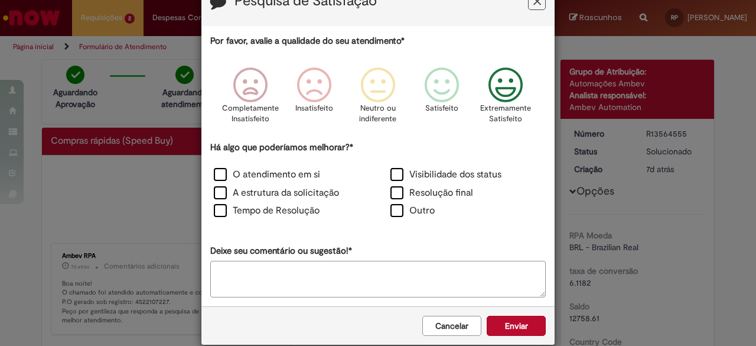
scroll to position [54, 0]
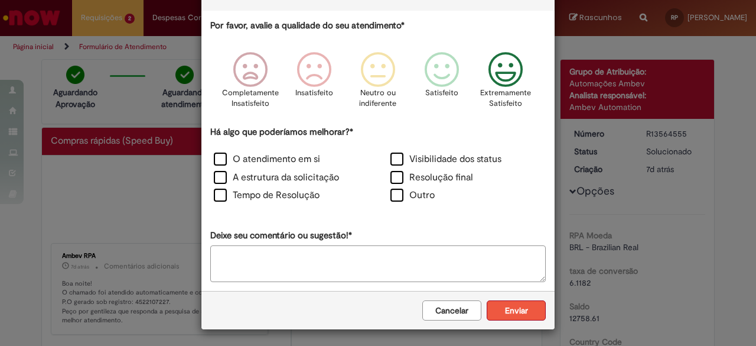
click at [517, 300] on button "Enviar" at bounding box center [516, 310] width 59 height 20
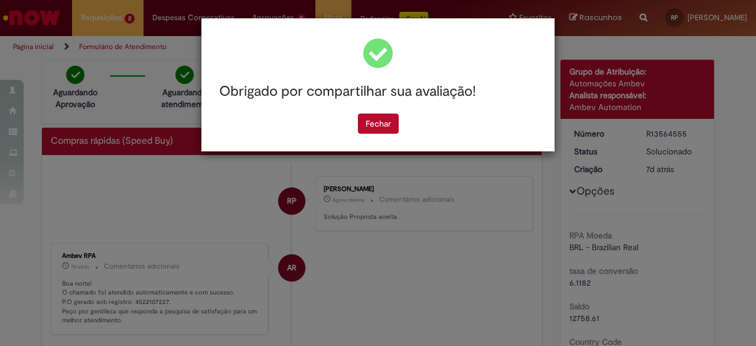
scroll to position [0, 0]
click at [381, 126] on button "Fechar" at bounding box center [378, 123] width 41 height 20
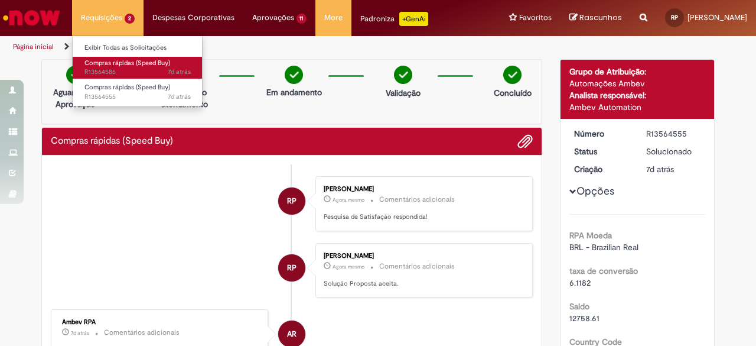
click at [130, 66] on span "Compras rápidas (Speed Buy)" at bounding box center [127, 62] width 86 height 9
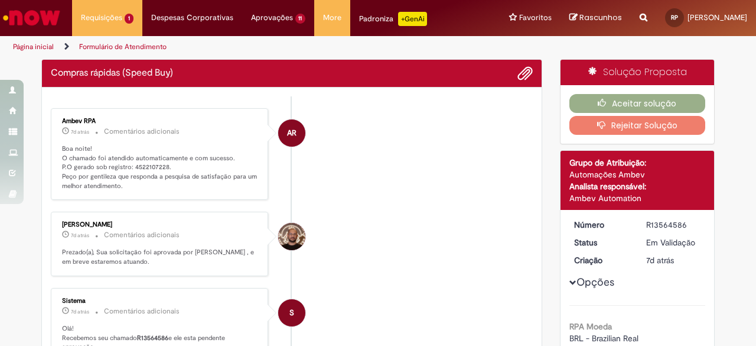
click at [665, 220] on div "R13564586" at bounding box center [673, 225] width 55 height 12
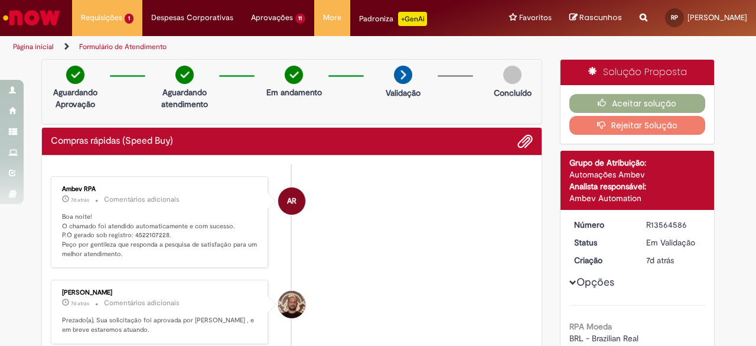
click at [145, 233] on p "Boa noite! O chamado foi atendido automaticamente e com sucesso. P.O gerado sob…" at bounding box center [160, 235] width 197 height 47
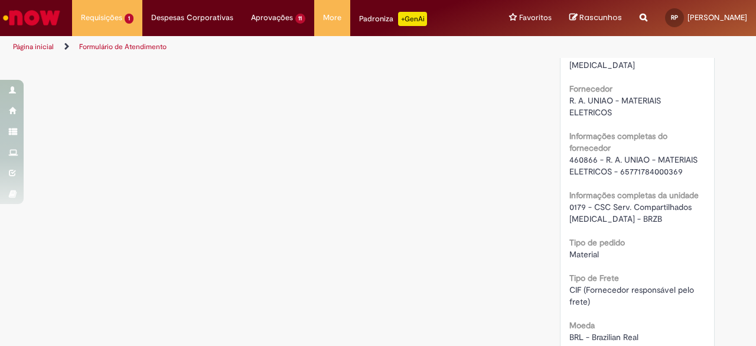
scroll to position [945, 0]
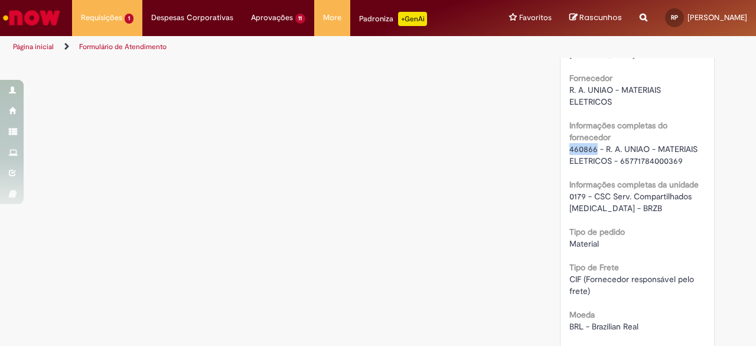
drag, startPoint x: 565, startPoint y: 133, endPoint x: 592, endPoint y: 137, distance: 27.5
click at [592, 144] on span "460866 - R. A. UNIAO - MATERIAIS ELETRICOS - 65771784000369" at bounding box center [635, 155] width 131 height 22
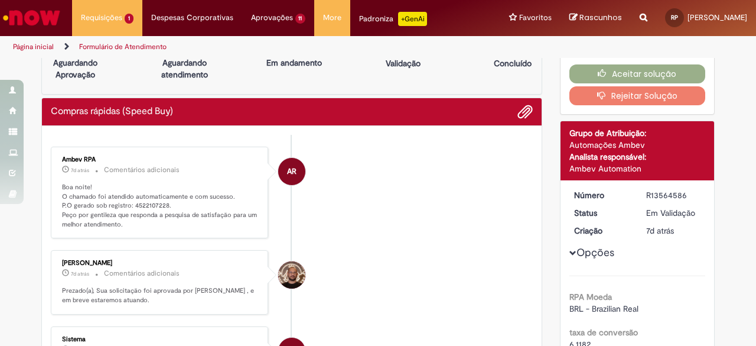
scroll to position [0, 0]
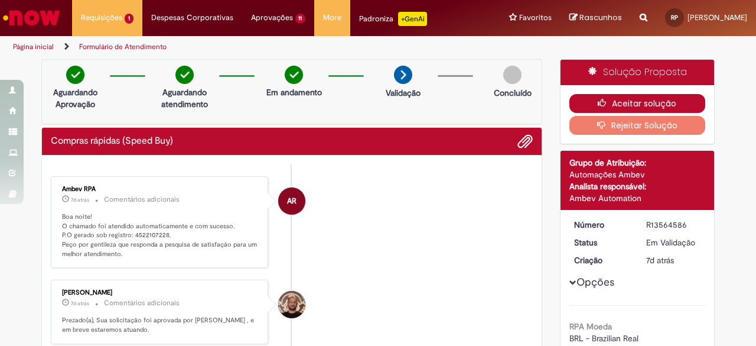
click at [632, 98] on button "Aceitar solução" at bounding box center [638, 103] width 136 height 19
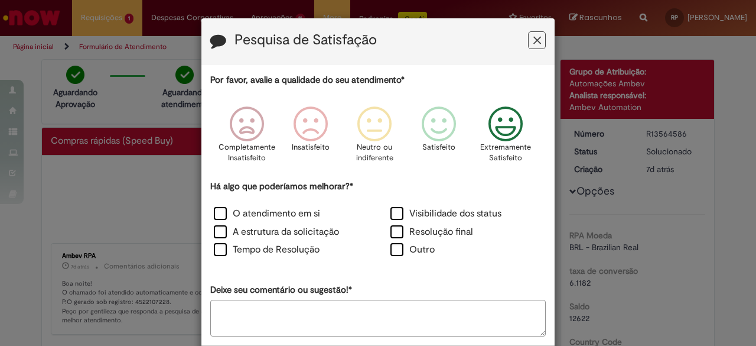
click at [495, 128] on icon "Feedback" at bounding box center [506, 123] width 44 height 35
click at [418, 214] on label "Visibilidade dos status" at bounding box center [446, 214] width 111 height 14
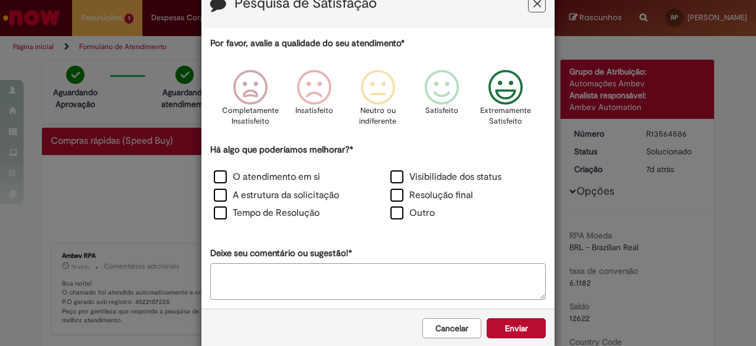
scroll to position [54, 0]
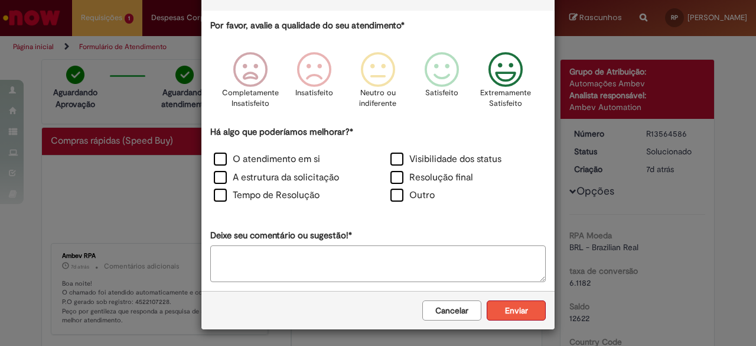
click at [526, 311] on button "Enviar" at bounding box center [516, 310] width 59 height 20
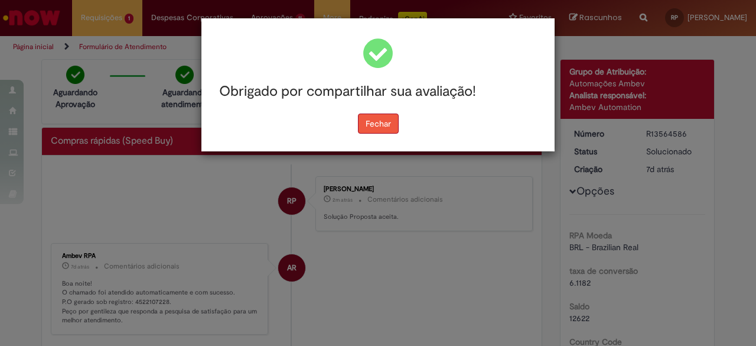
click at [383, 126] on button "Fechar" at bounding box center [378, 123] width 41 height 20
